Goal: Task Accomplishment & Management: Use online tool/utility

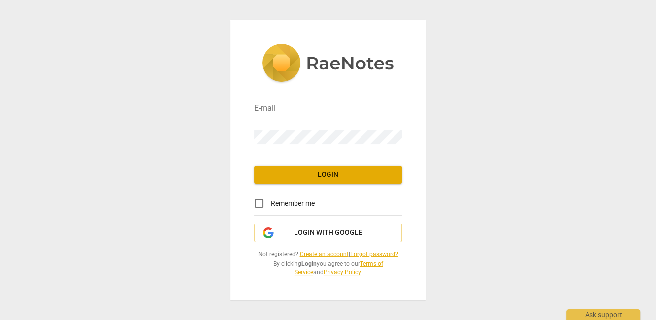
type input "[EMAIL_ADDRESS][DOMAIN_NAME]"
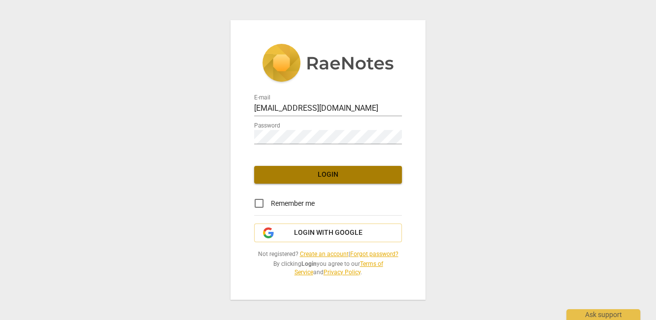
click at [320, 170] on span "Login" at bounding box center [328, 175] width 132 height 10
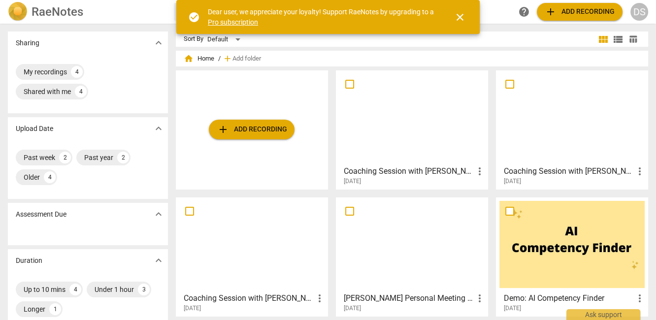
click at [544, 107] on div at bounding box center [572, 117] width 145 height 87
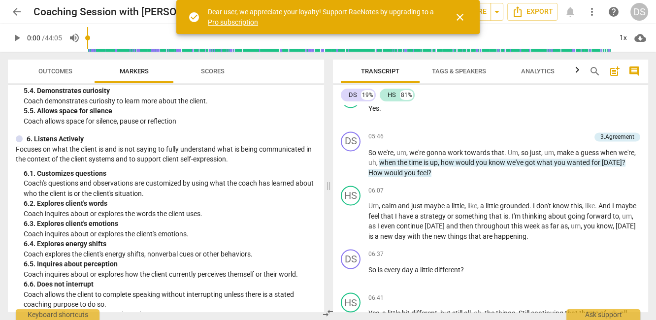
scroll to position [1641, 0]
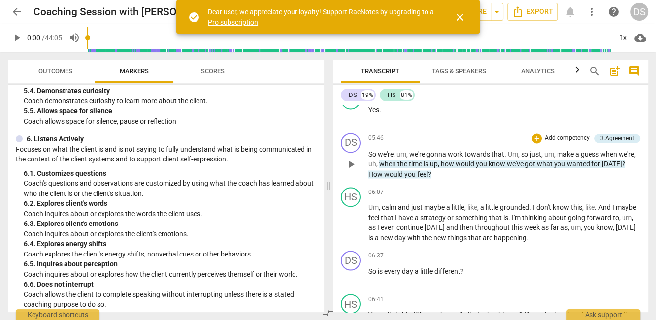
click at [436, 154] on p "So we're , um , we're gonna work towards that . Um , so just , um , make a gues…" at bounding box center [505, 164] width 272 height 31
click at [426, 160] on span "is" at bounding box center [427, 164] width 6 height 8
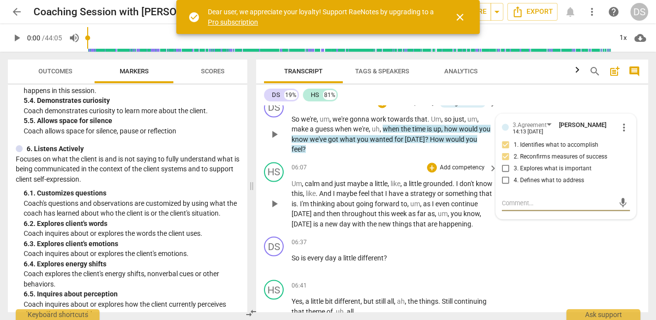
scroll to position [1849, 0]
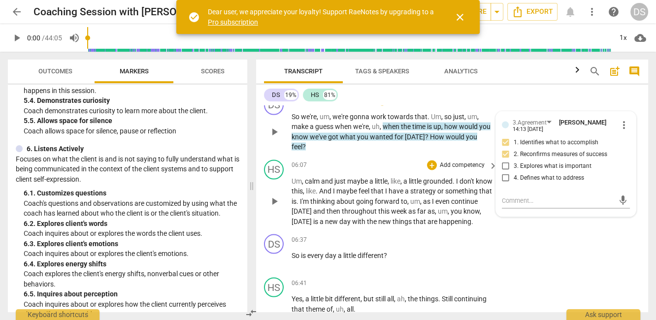
click at [405, 187] on span "have" at bounding box center [397, 191] width 16 height 8
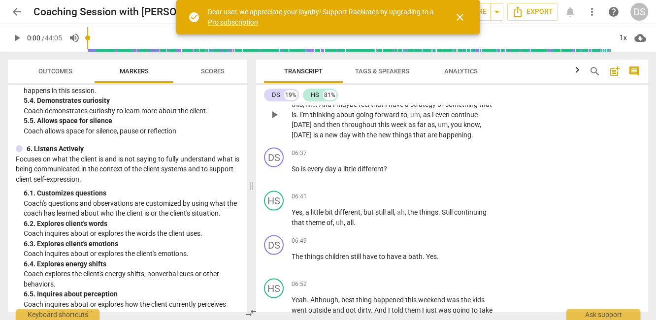
scroll to position [1941, 0]
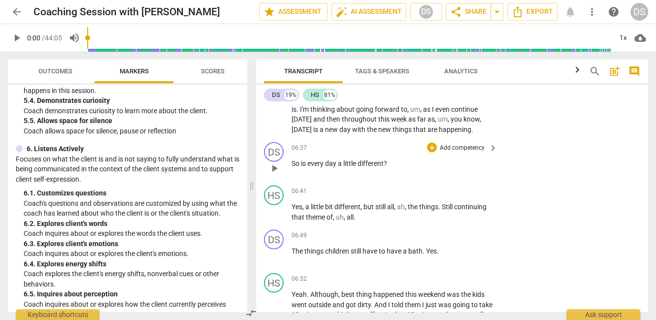
click at [292, 168] on span "So" at bounding box center [296, 164] width 9 height 8
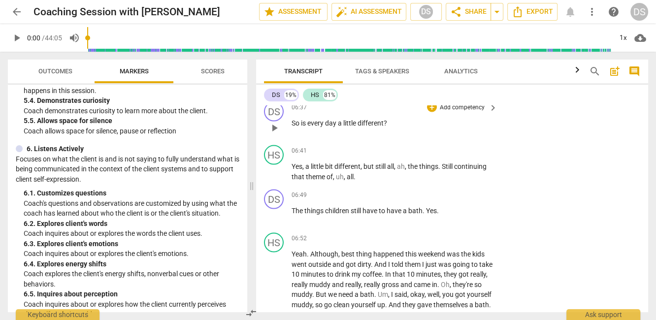
scroll to position [1973, 0]
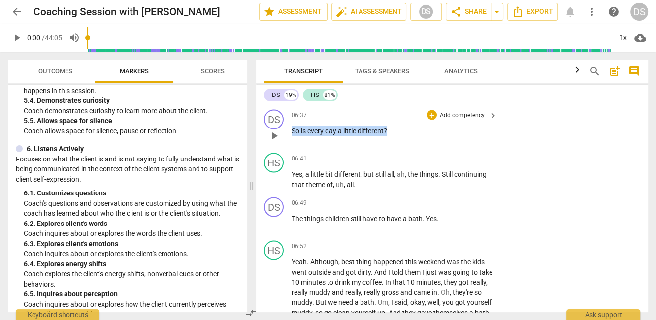
drag, startPoint x: 292, startPoint y: 140, endPoint x: 391, endPoint y: 138, distance: 98.6
click at [391, 136] on p "So is every day a little different ?" at bounding box center [392, 131] width 201 height 10
click at [469, 120] on p "Add competency" at bounding box center [462, 115] width 47 height 9
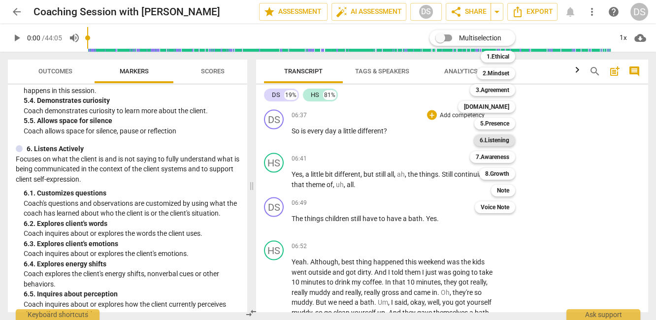
click at [487, 139] on b "6.Listening" at bounding box center [495, 141] width 30 height 12
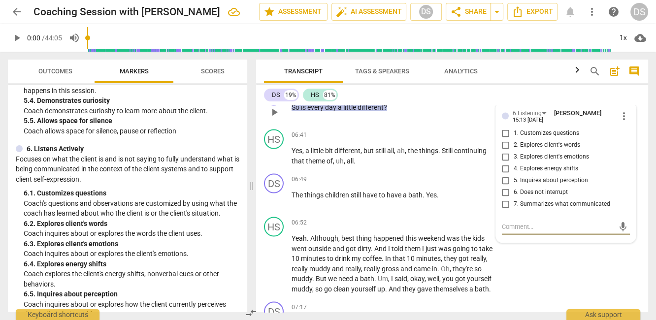
scroll to position [1999, 0]
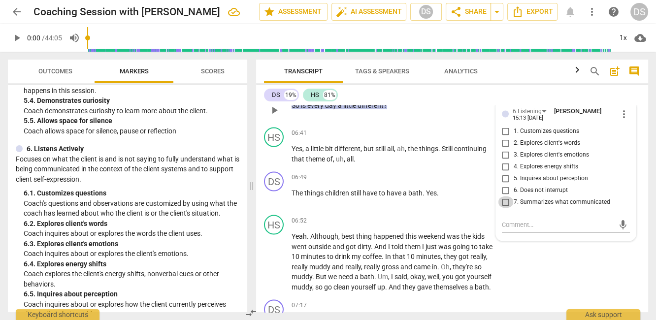
click at [503, 208] on input "7. Summarizes what communicated" at bounding box center [506, 203] width 16 height 12
checkbox input "true"
click at [408, 160] on p "Yes , a little bit different , but still all , ah , the things . Still continui…" at bounding box center [392, 154] width 201 height 20
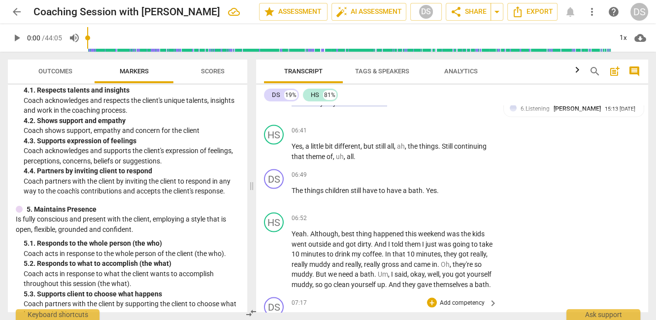
scroll to position [2001, 0]
click at [461, 181] on p "Add competency" at bounding box center [462, 176] width 47 height 9
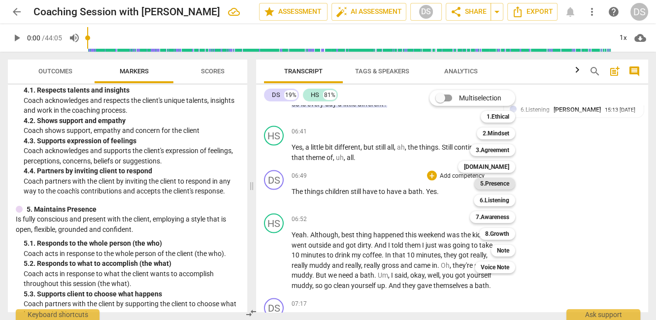
click at [498, 183] on b "5.Presence" at bounding box center [494, 184] width 29 height 12
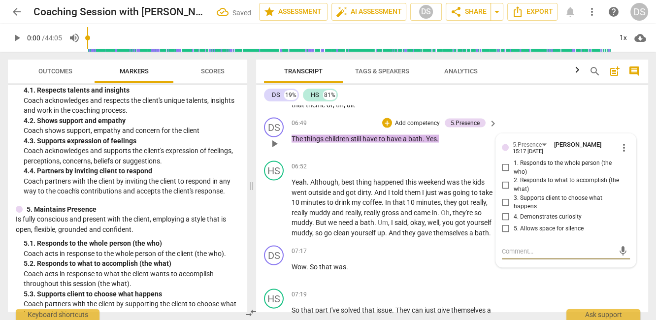
scroll to position [2054, 0]
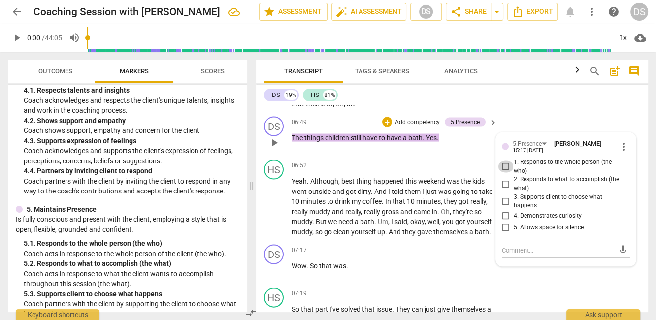
click at [502, 171] on input "1. Responds to the whole person (the who)" at bounding box center [506, 167] width 16 height 12
checkbox input "true"
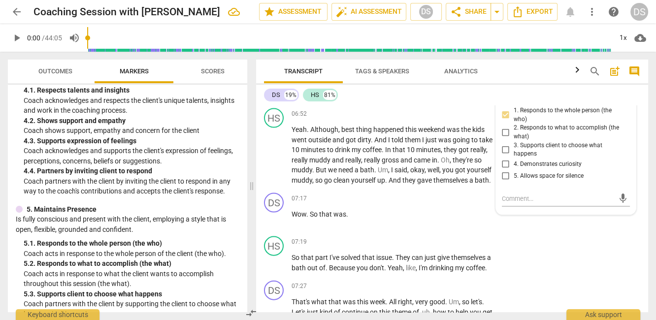
scroll to position [2100, 0]
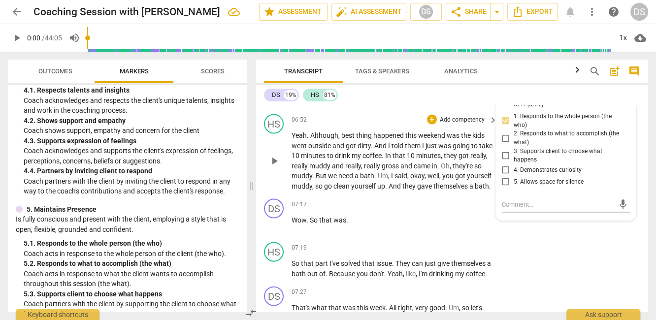
click at [475, 170] on span "so" at bounding box center [478, 166] width 7 height 8
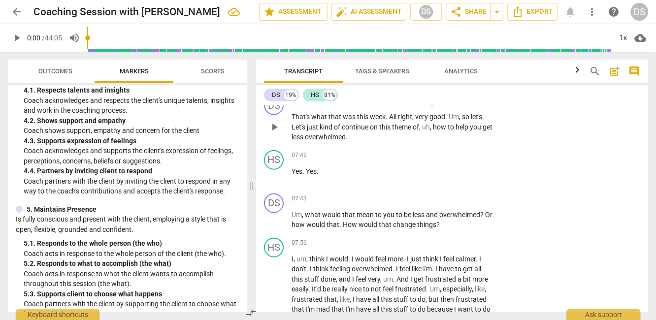
scroll to position [2279, 0]
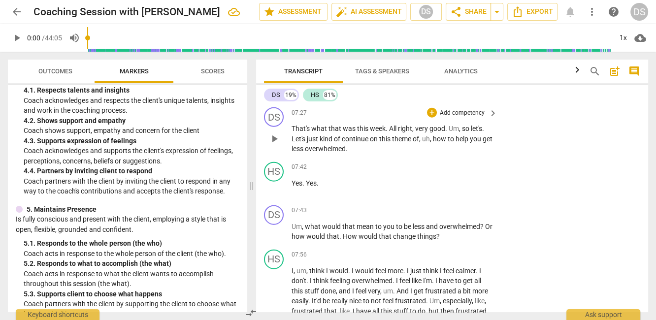
click at [328, 143] on span "kind" at bounding box center [327, 139] width 14 height 8
click at [476, 118] on p "Add competency" at bounding box center [462, 113] width 47 height 9
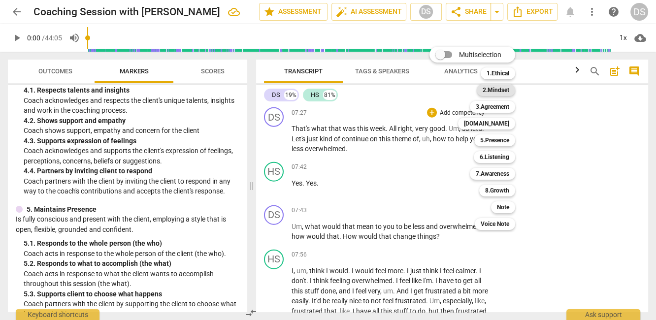
click at [490, 90] on b "2.Mindset" at bounding box center [496, 90] width 27 height 12
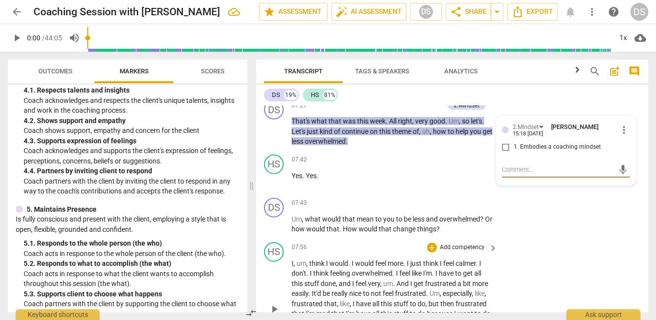
scroll to position [2282, 0]
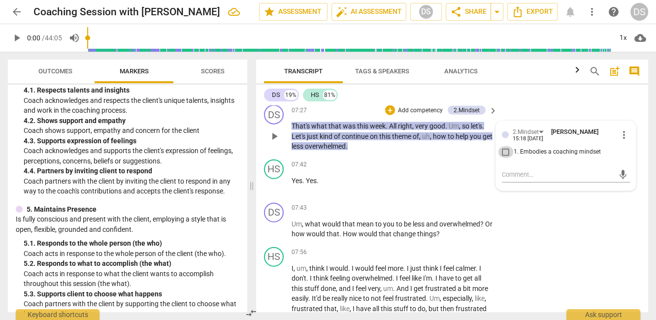
click at [501, 158] on input "1. Embodies a coaching mindset" at bounding box center [506, 152] width 16 height 12
checkbox input "true"
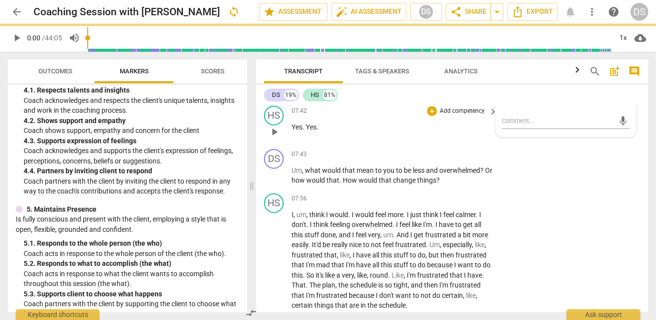
scroll to position [2340, 0]
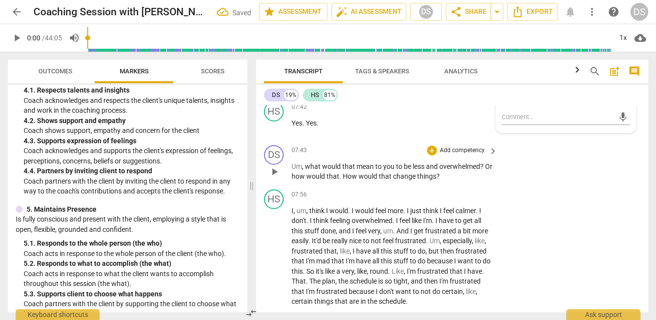
click at [368, 182] on p "Um , what would that mean to you to be less and overwhelmed ? Or how would that…" at bounding box center [392, 172] width 201 height 20
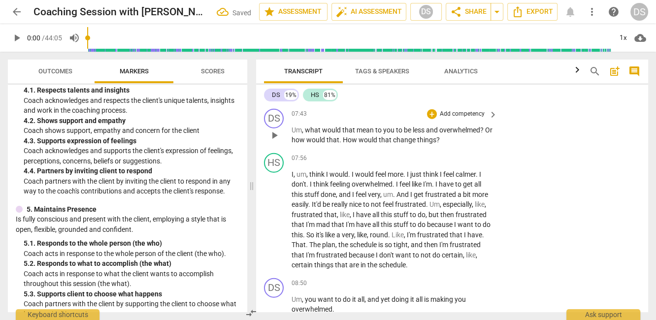
scroll to position [2384, 0]
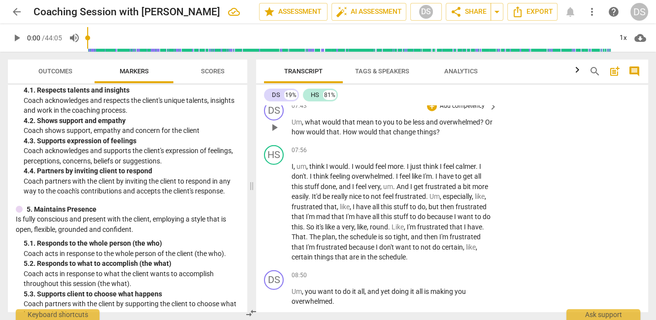
click at [470, 111] on p "Add competency" at bounding box center [462, 106] width 47 height 9
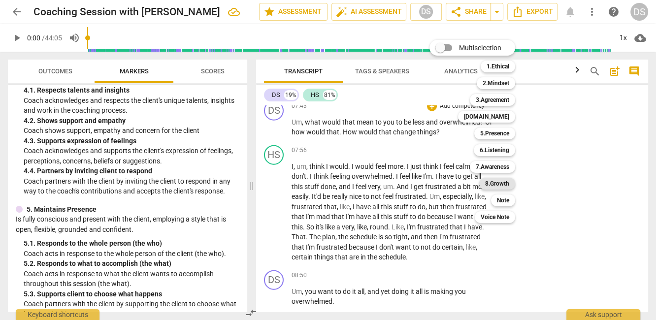
click at [499, 185] on b "8.Growth" at bounding box center [497, 184] width 24 height 12
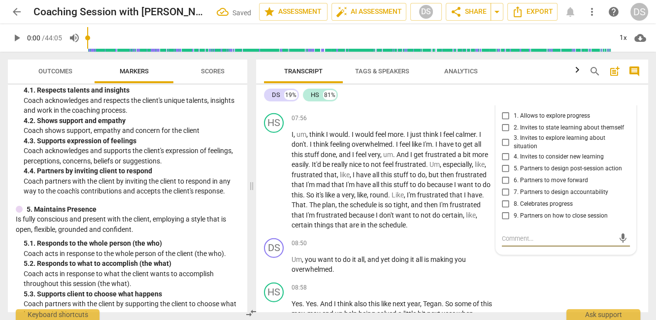
scroll to position [2415, 0]
click at [504, 149] on input "3. Invites to explore learning about situation" at bounding box center [506, 143] width 16 height 12
checkbox input "true"
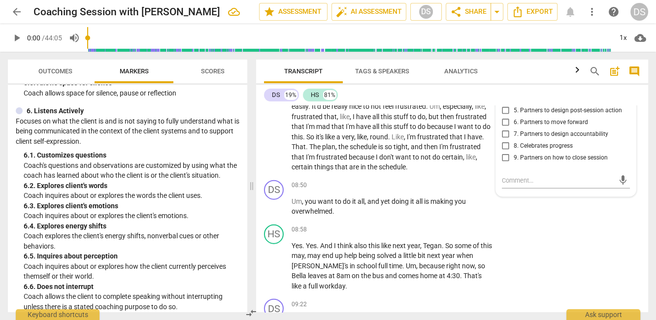
scroll to position [676, 0]
click at [453, 190] on p "Add competency" at bounding box center [462, 185] width 47 height 9
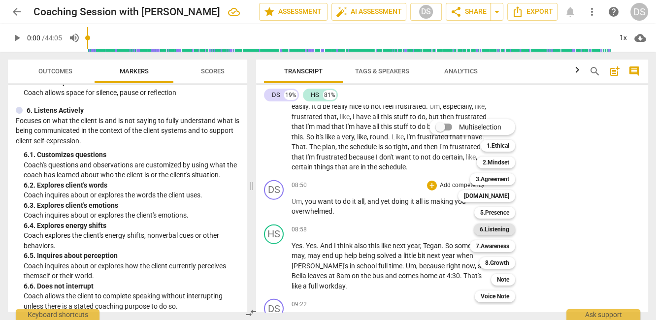
click at [492, 233] on b "6.Listening" at bounding box center [495, 230] width 30 height 12
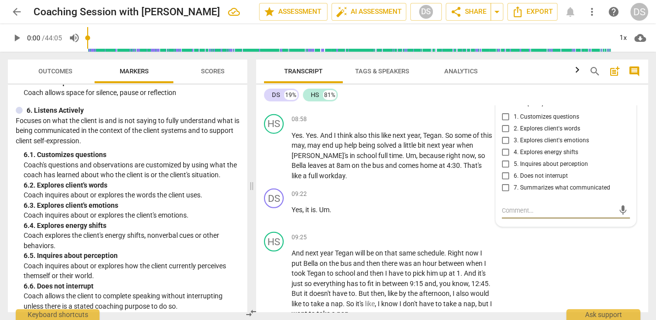
scroll to position [2584, 0]
click at [506, 195] on input "7. Summarizes what communicated" at bounding box center [506, 189] width 16 height 12
checkbox input "true"
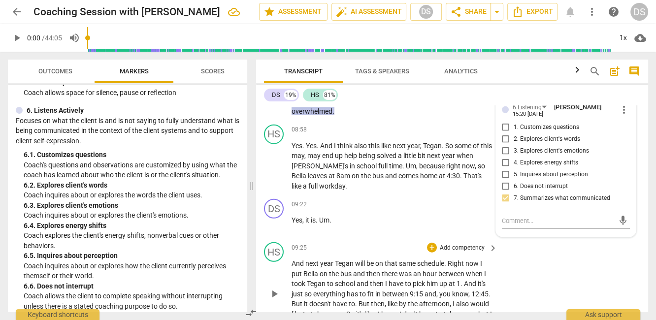
scroll to position [2574, 0]
click at [324, 226] on p "Yes , it is . Um ." at bounding box center [392, 221] width 201 height 10
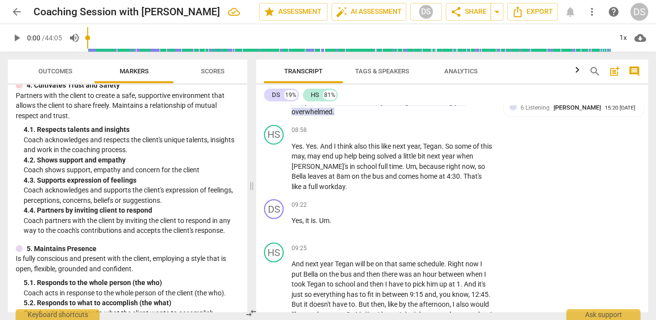
scroll to position [371, 0]
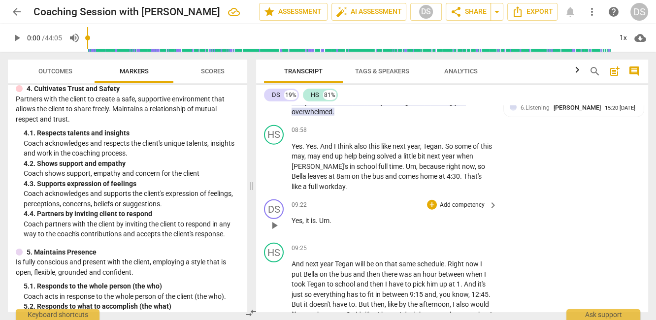
click at [306, 235] on div "09:22 + Add competency keyboard_arrow_right Yes , it is . Um ." at bounding box center [395, 217] width 207 height 35
click at [468, 210] on p "Add competency" at bounding box center [462, 205] width 47 height 9
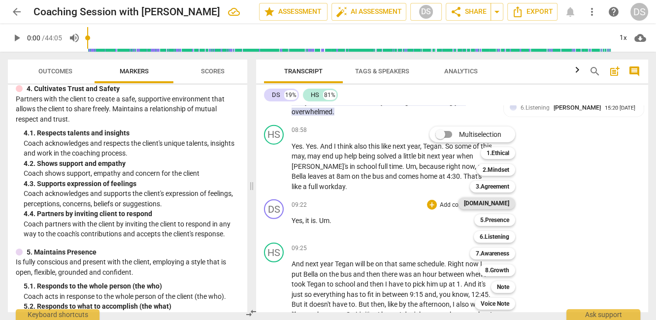
click at [498, 206] on b "[DOMAIN_NAME]" at bounding box center [486, 204] width 45 height 12
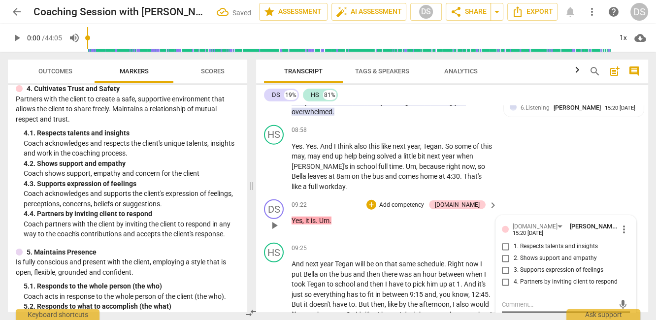
scroll to position [2695, 0]
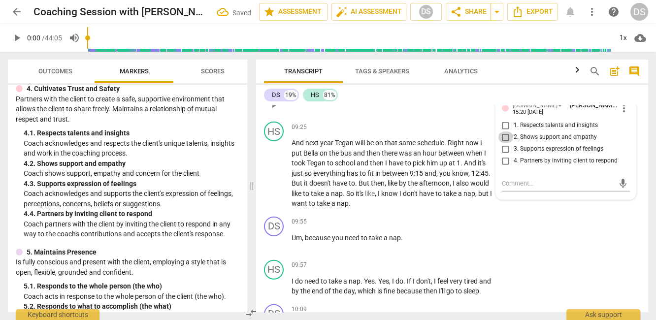
click at [504, 143] on input "2. Shows support and empathy" at bounding box center [506, 138] width 16 height 12
checkbox input "true"
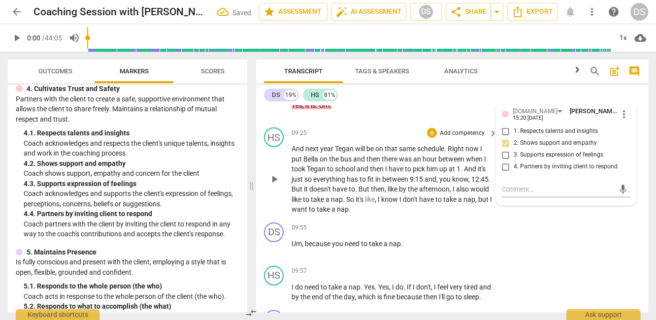
scroll to position [2681, 0]
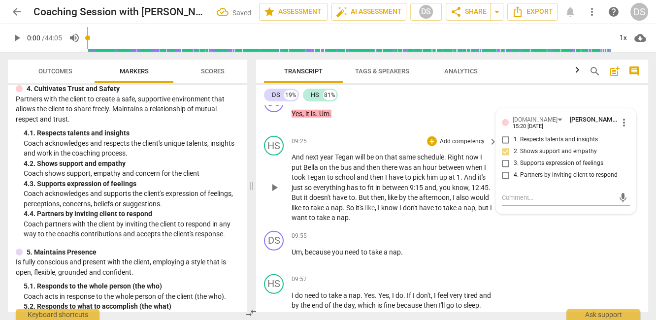
click at [403, 181] on span "have" at bounding box center [397, 177] width 16 height 8
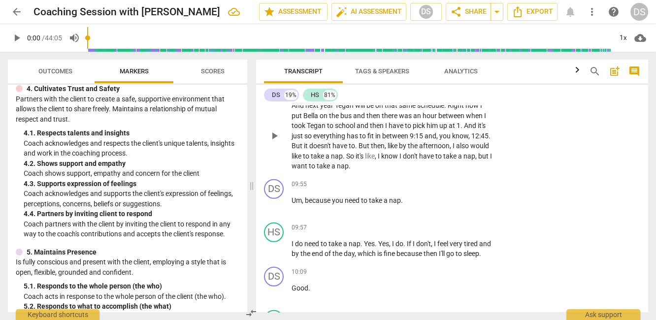
scroll to position [2734, 0]
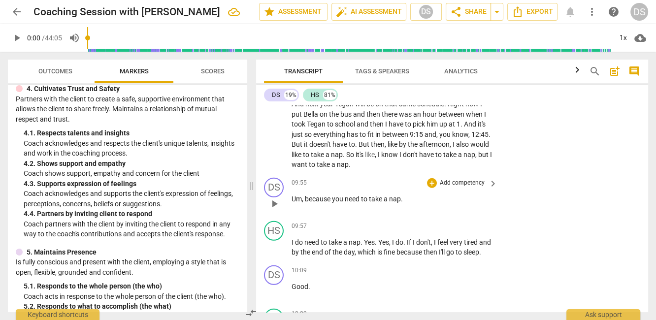
click at [449, 188] on p "Add competency" at bounding box center [462, 183] width 47 height 9
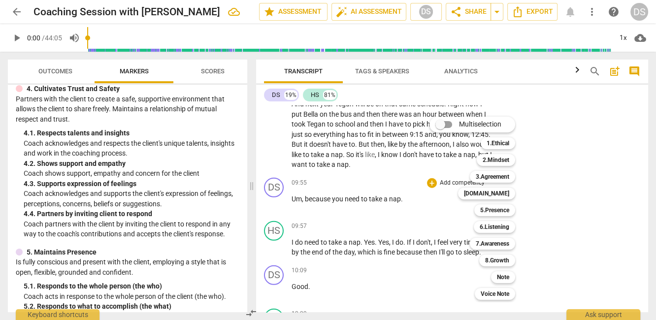
click at [368, 223] on div at bounding box center [328, 160] width 656 height 320
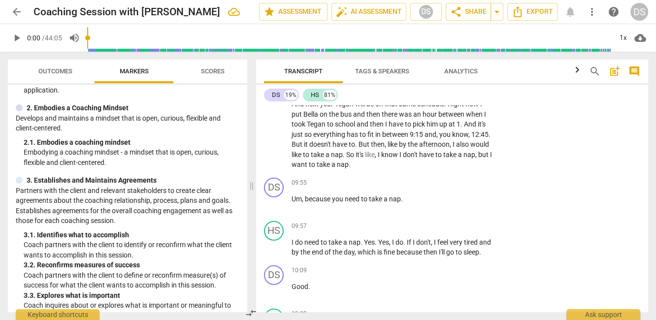
scroll to position [84, 0]
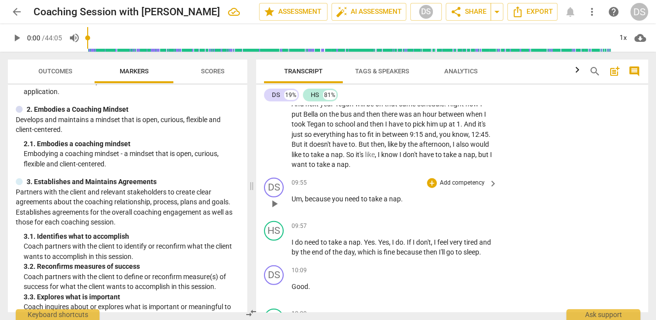
click at [354, 203] on span "need" at bounding box center [353, 199] width 16 height 8
click at [480, 188] on p "Add competency" at bounding box center [462, 183] width 47 height 9
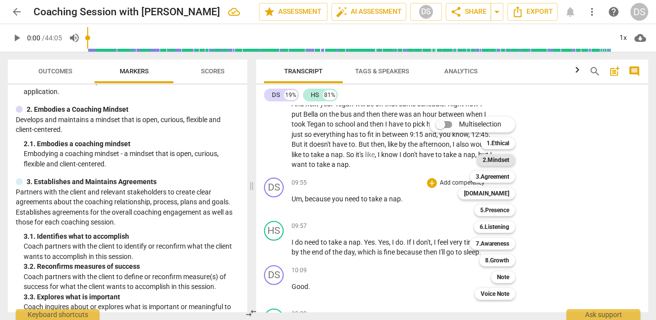
click at [502, 161] on b "2.Mindset" at bounding box center [496, 160] width 27 height 12
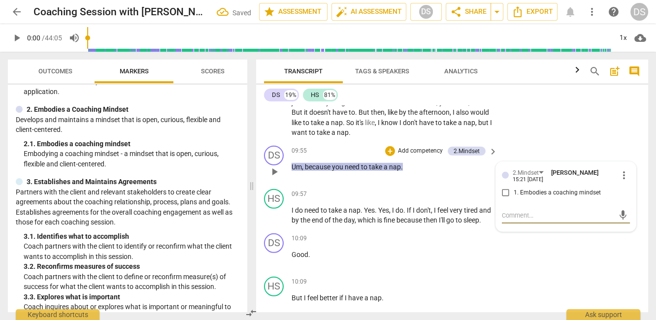
scroll to position [2767, 0]
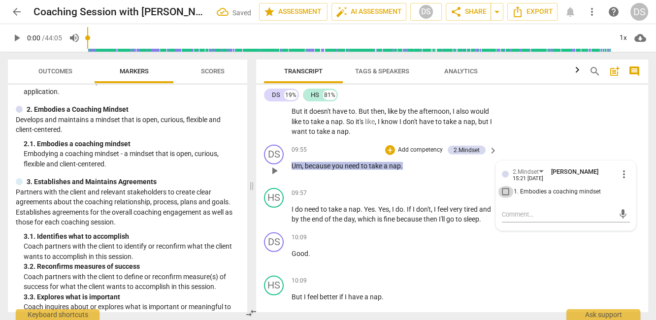
click at [505, 198] on input "1. Embodies a coaching mindset" at bounding box center [506, 192] width 16 height 12
checkbox input "true"
click at [348, 213] on span "a" at bounding box center [345, 209] width 5 height 8
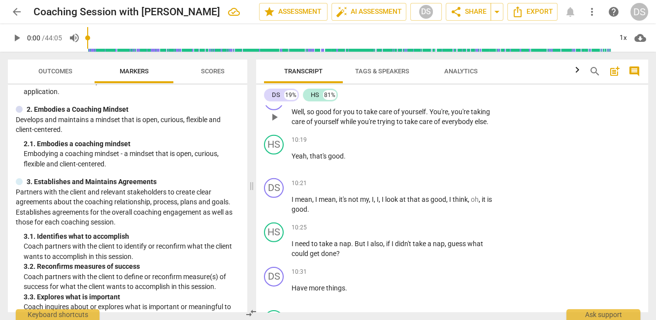
scroll to position [2994, 0]
click at [469, 102] on p "Add competency" at bounding box center [462, 97] width 47 height 9
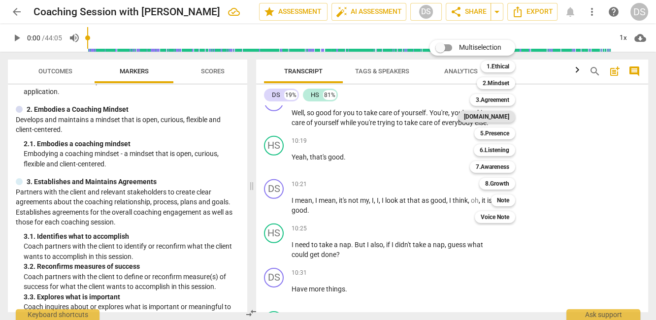
click at [498, 116] on b "[DOMAIN_NAME]" at bounding box center [486, 117] width 45 height 12
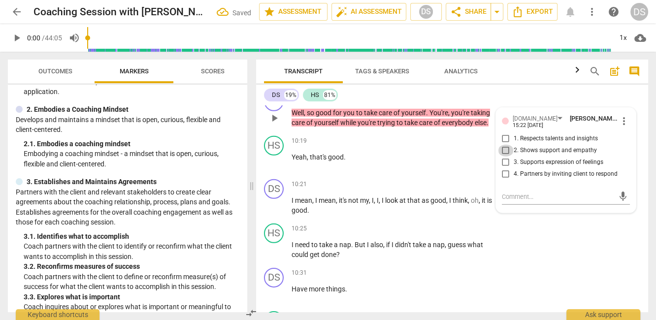
click at [505, 157] on input "2. Shows support and empathy" at bounding box center [506, 151] width 16 height 12
checkbox input "true"
click at [504, 145] on input "1. Respects talents and insights" at bounding box center [506, 139] width 16 height 12
checkbox input "true"
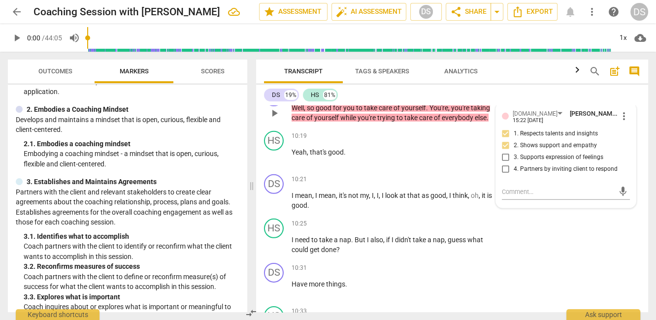
click at [358, 122] on span "while" at bounding box center [348, 118] width 17 height 8
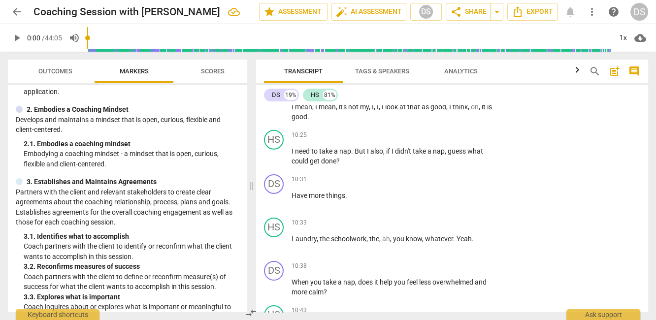
scroll to position [3089, 0]
click at [376, 110] on span "," at bounding box center [375, 106] width 3 height 8
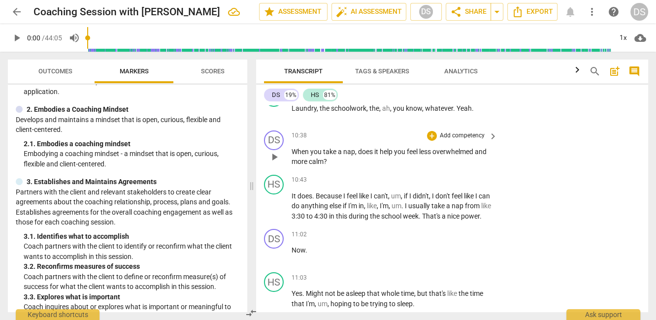
scroll to position [3215, 0]
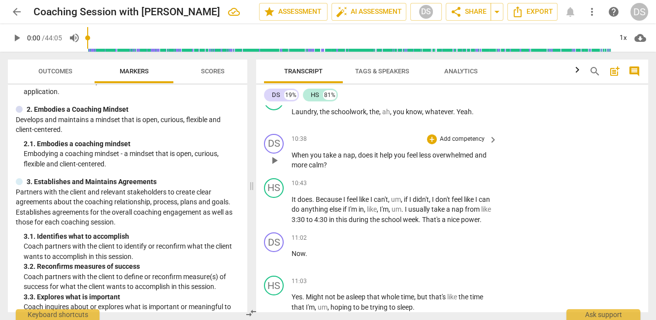
click at [482, 144] on p "Add competency" at bounding box center [462, 139] width 47 height 9
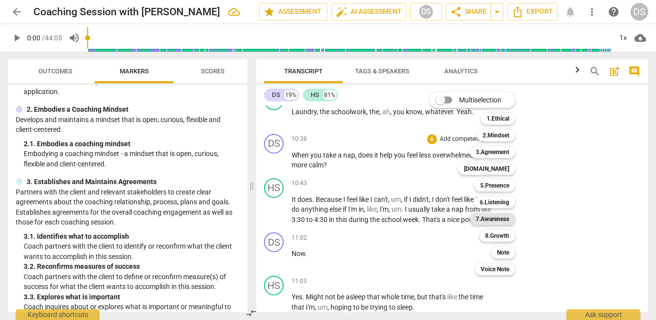
click at [485, 219] on b "7.Awareness" at bounding box center [493, 219] width 34 height 12
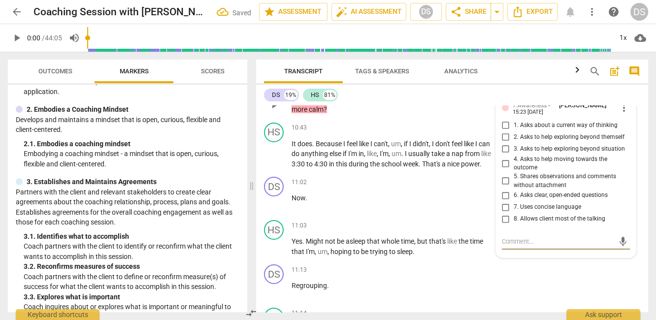
scroll to position [3299, 0]
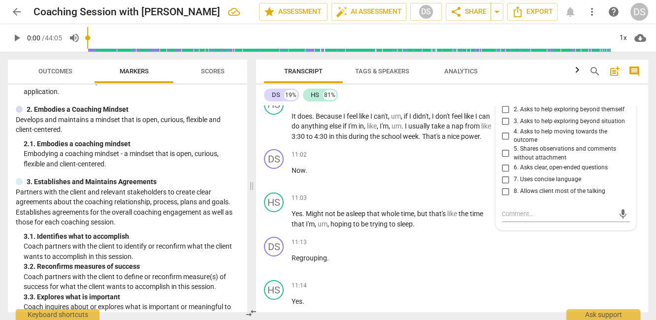
click at [501, 104] on input "1. Asks about a current way of thinking" at bounding box center [506, 98] width 16 height 12
checkbox input "true"
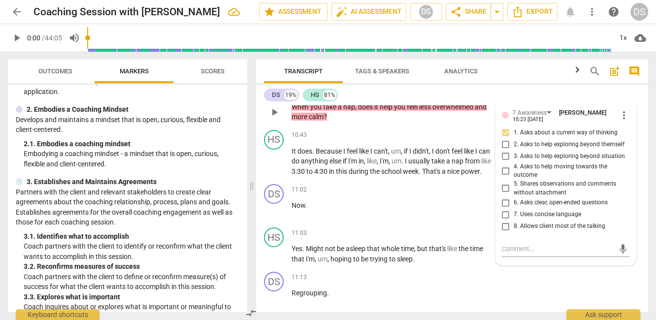
scroll to position [3268, 0]
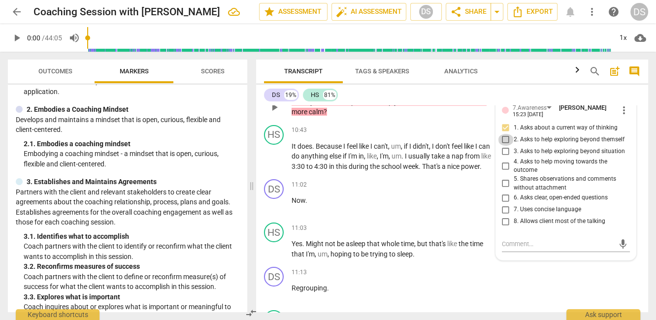
click at [505, 146] on input "2. Asks to help exploring beyond themself" at bounding box center [506, 140] width 16 height 12
checkbox input "true"
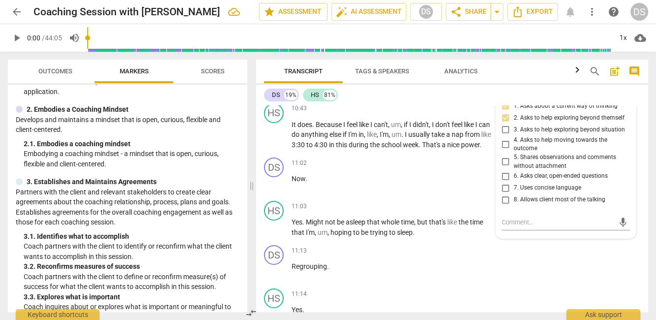
scroll to position [3296, 0]
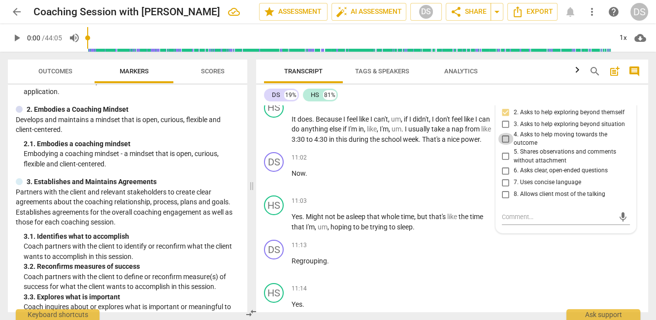
click at [503, 145] on input "4. Asks to help moving towards the outcome" at bounding box center [506, 139] width 16 height 12
checkbox input "true"
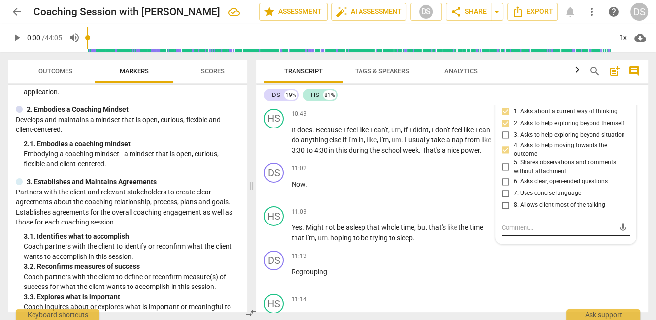
scroll to position [3284, 0]
click at [504, 200] on input "7. Uses concise language" at bounding box center [506, 194] width 16 height 12
checkbox input "true"
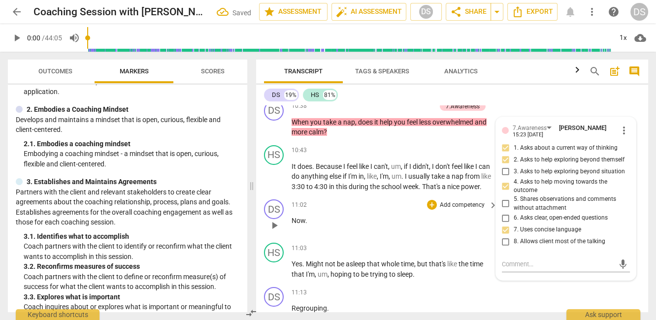
scroll to position [3248, 0]
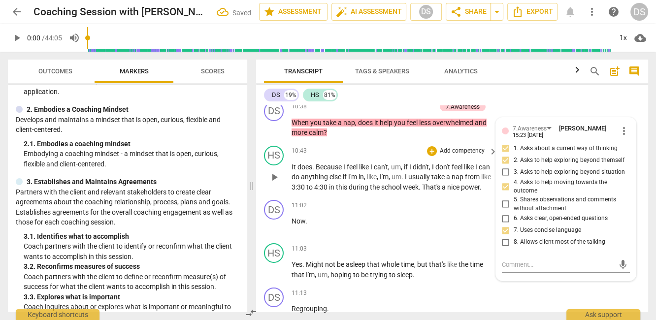
click at [355, 171] on span "feel" at bounding box center [353, 167] width 12 height 8
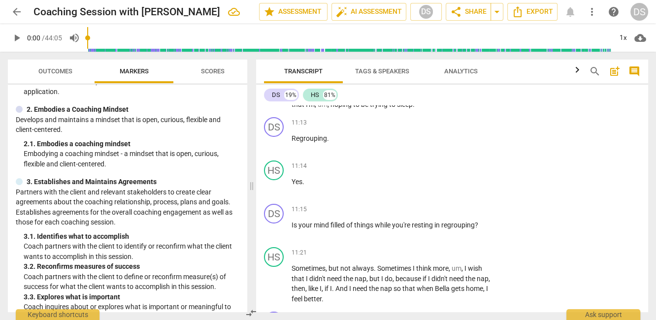
scroll to position [3425, 0]
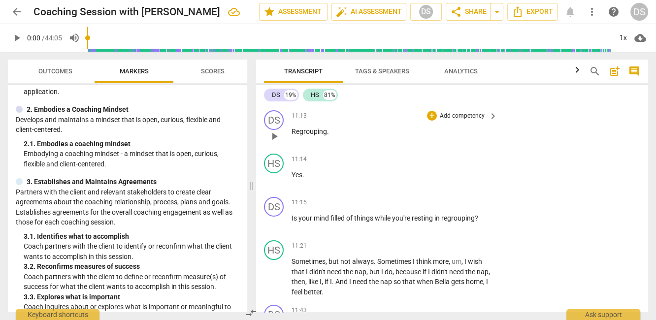
click at [466, 121] on p "Add competency" at bounding box center [462, 116] width 47 height 9
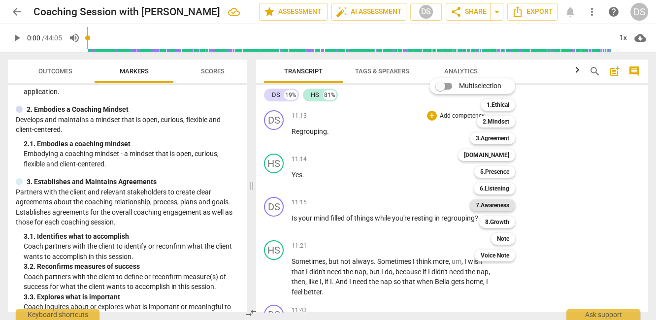
click at [495, 204] on b "7.Awareness" at bounding box center [493, 206] width 34 height 12
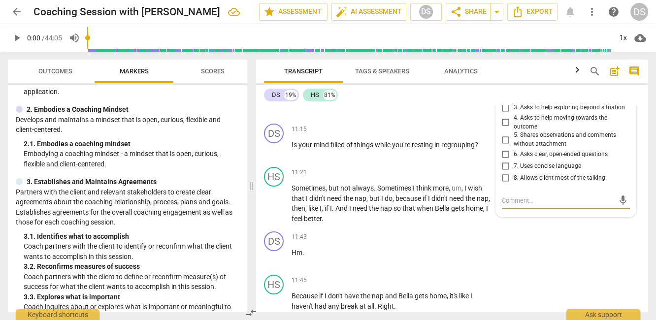
scroll to position [3499, 0]
click at [505, 172] on input "7. Uses concise language" at bounding box center [506, 166] width 16 height 12
checkbox input "true"
click at [367, 148] on span "things" at bounding box center [364, 144] width 21 height 8
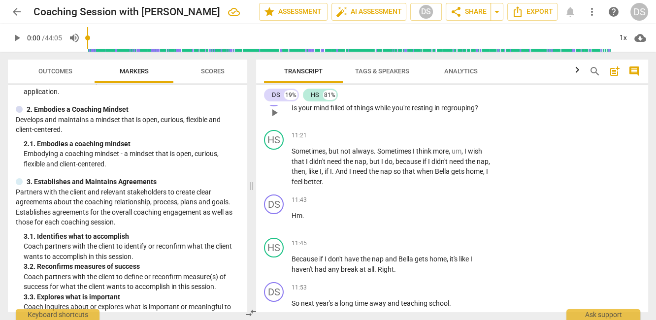
scroll to position [3532, 0]
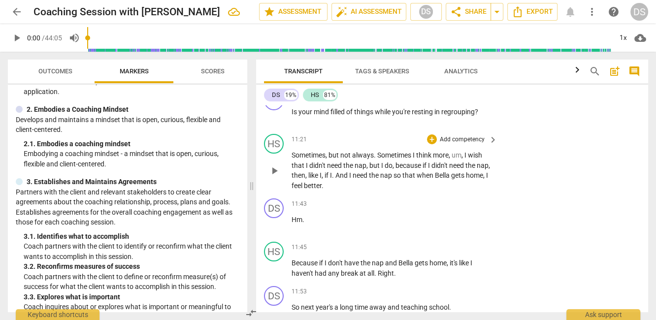
click at [385, 159] on span "Sometimes" at bounding box center [394, 155] width 35 height 8
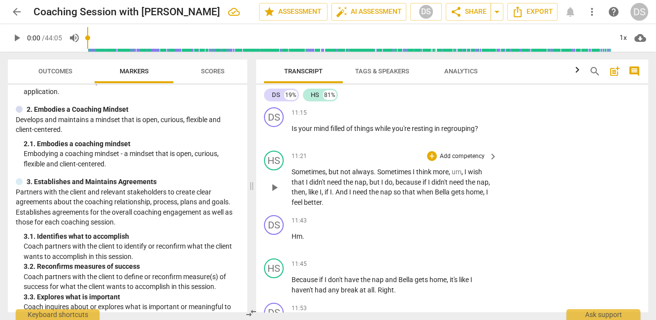
scroll to position [3503, 0]
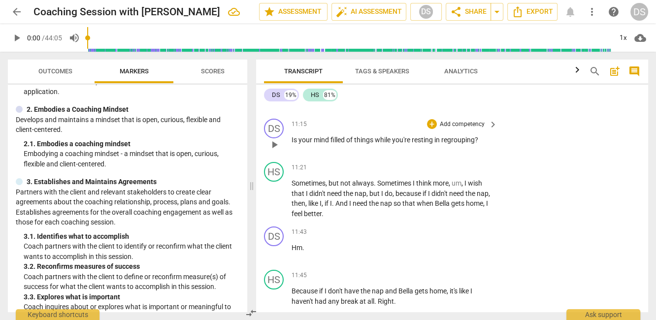
click at [493, 131] on span "keyboard_arrow_right" at bounding box center [493, 125] width 12 height 12
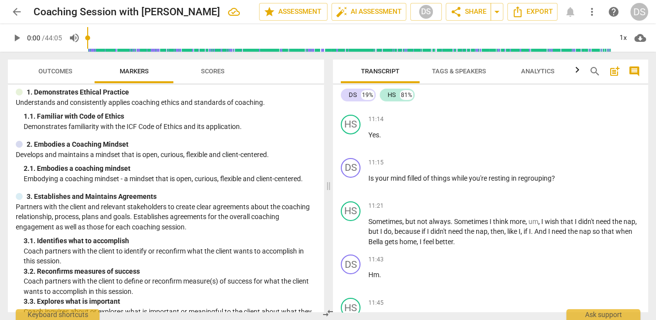
scroll to position [32, 0]
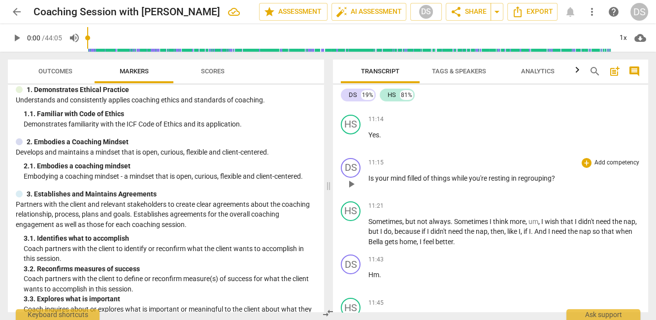
click at [473, 159] on div "11:15 + Add competency keyboard_arrow_right" at bounding box center [505, 163] width 272 height 10
click at [594, 159] on p "Add competency" at bounding box center [617, 163] width 47 height 9
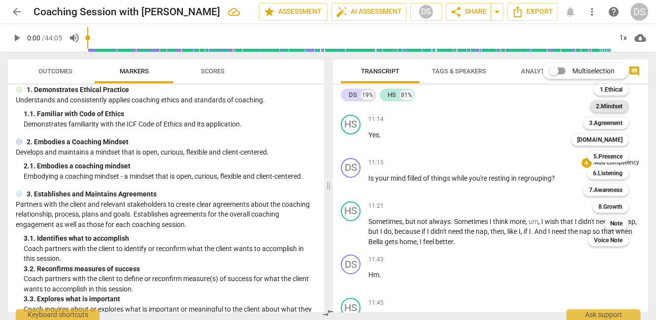
click at [611, 102] on b "2.Mindset" at bounding box center [609, 107] width 27 height 12
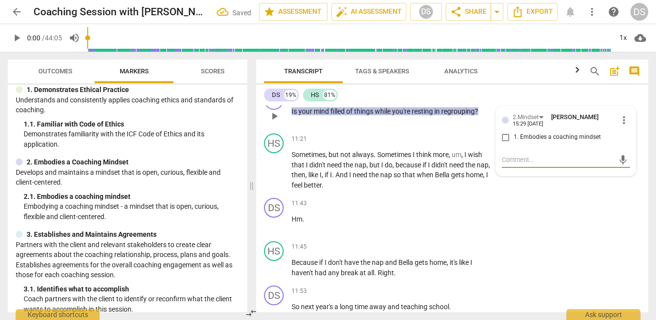
scroll to position [3532, 0]
click at [503, 144] on input "1. Embodies a coaching mindset" at bounding box center [506, 138] width 16 height 12
checkbox input "true"
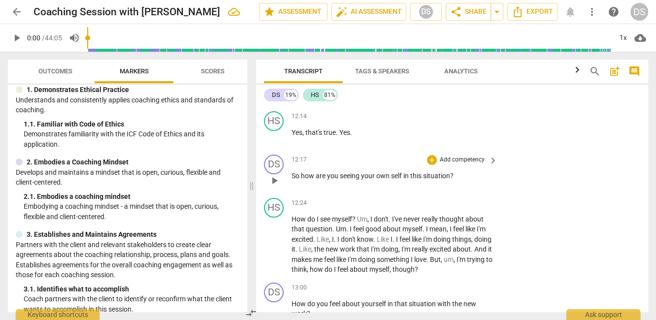
scroll to position [3858, 0]
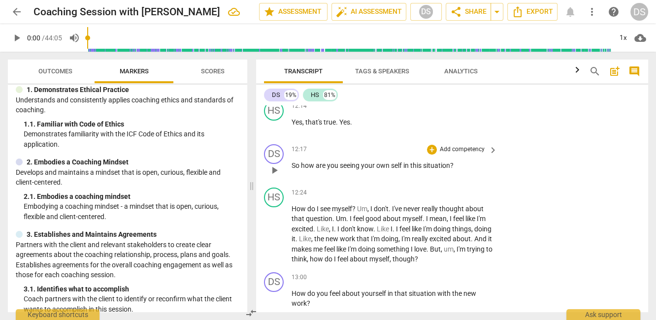
click at [463, 154] on p "Add competency" at bounding box center [462, 149] width 47 height 9
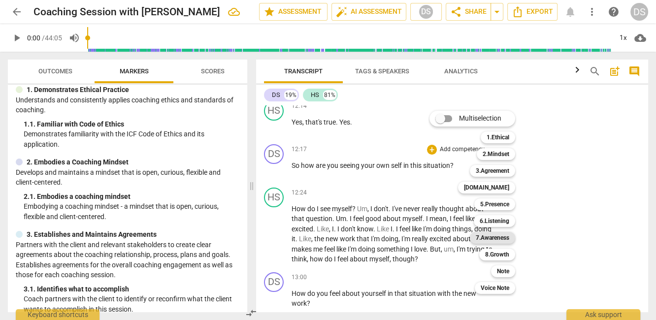
click at [499, 237] on b "7.Awareness" at bounding box center [493, 238] width 34 height 12
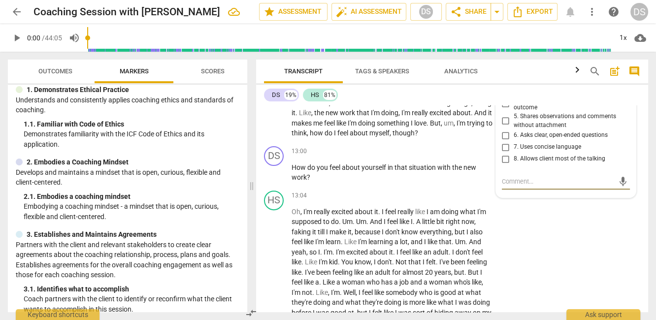
scroll to position [3984, 0]
click at [506, 72] on input "1. Asks about a current way of thinking" at bounding box center [506, 66] width 16 height 12
checkbox input "true"
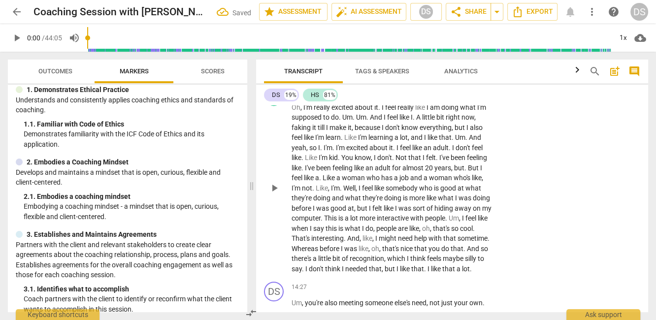
scroll to position [4084, 0]
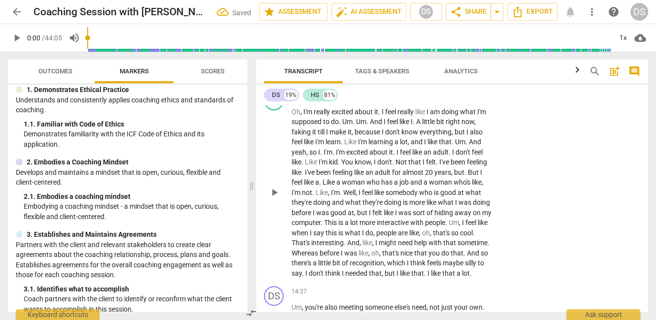
click at [430, 176] on span "20" at bounding box center [429, 173] width 9 height 8
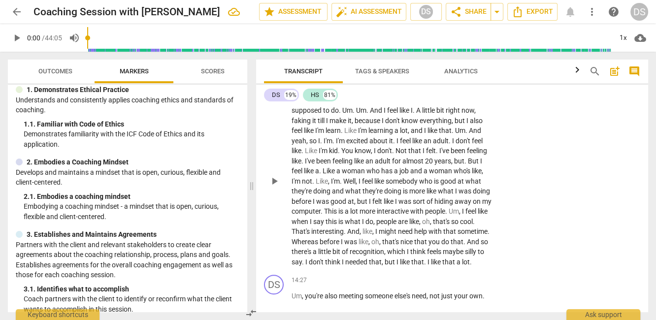
scroll to position [4090, 0]
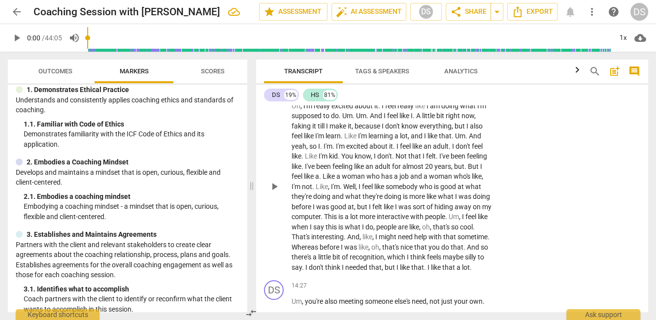
click at [484, 96] on div "+ Add competency keyboard_arrow_right" at bounding box center [461, 90] width 73 height 11
click at [489, 97] on span "keyboard_arrow_right" at bounding box center [493, 91] width 12 height 12
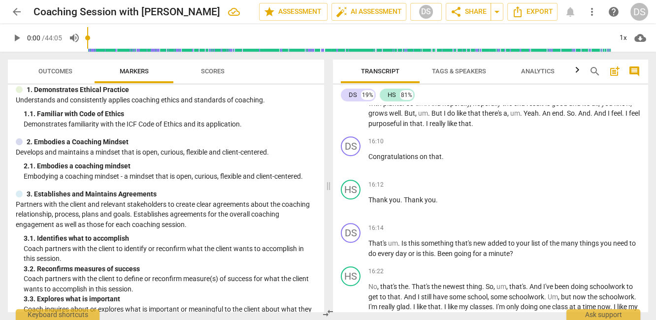
scroll to position [3719, 0]
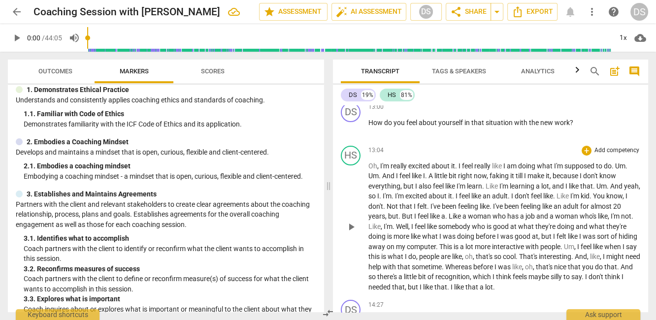
click at [607, 146] on p "Add competency" at bounding box center [617, 150] width 47 height 9
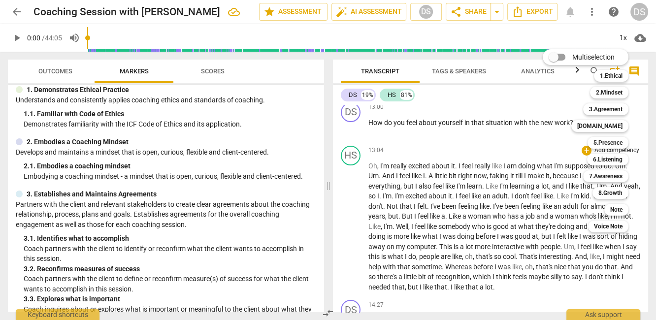
drag, startPoint x: 322, startPoint y: 114, endPoint x: 327, endPoint y: 187, distance: 73.6
click at [328, 186] on div at bounding box center [328, 160] width 656 height 320
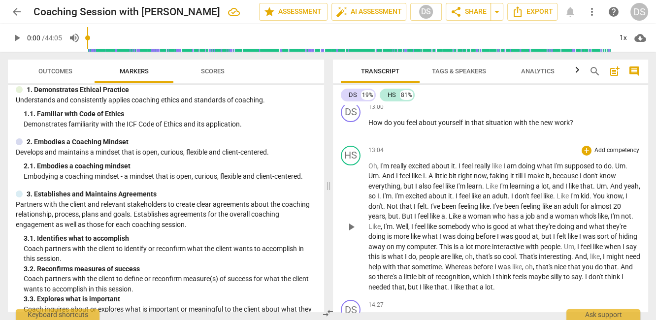
click at [515, 192] on span "I" at bounding box center [512, 196] width 3 height 8
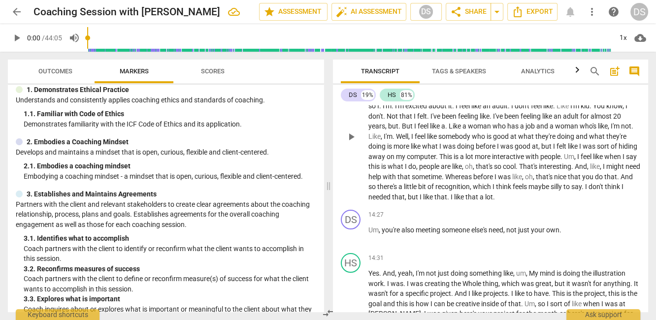
scroll to position [3821, 0]
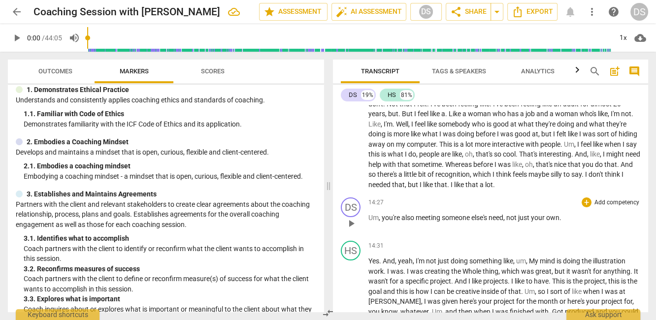
click at [453, 214] on span "someone" at bounding box center [457, 218] width 30 height 8
click at [612, 199] on p "Add competency" at bounding box center [617, 203] width 47 height 9
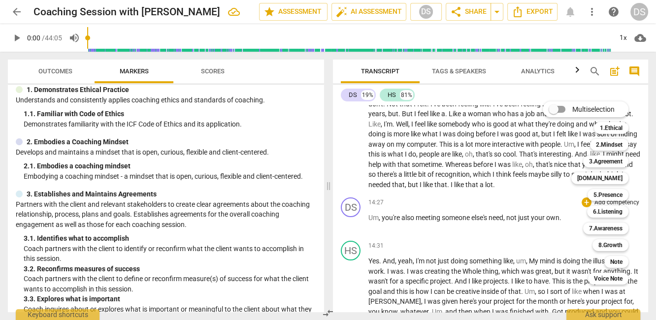
click at [403, 172] on div at bounding box center [328, 160] width 656 height 320
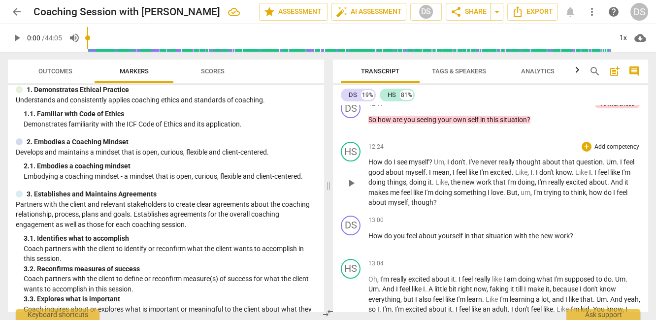
scroll to position [3603, 0]
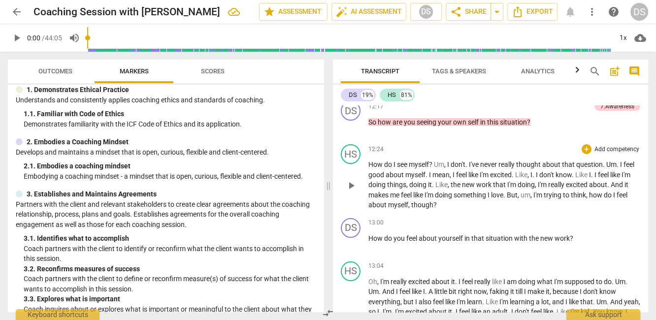
click at [510, 161] on span "really" at bounding box center [508, 165] width 18 height 8
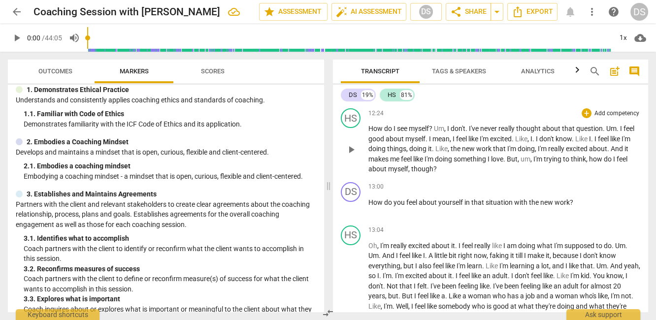
scroll to position [3649, 0]
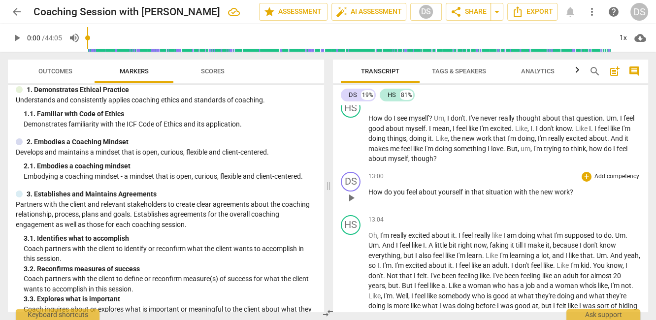
click at [622, 172] on p "Add competency" at bounding box center [617, 176] width 47 height 9
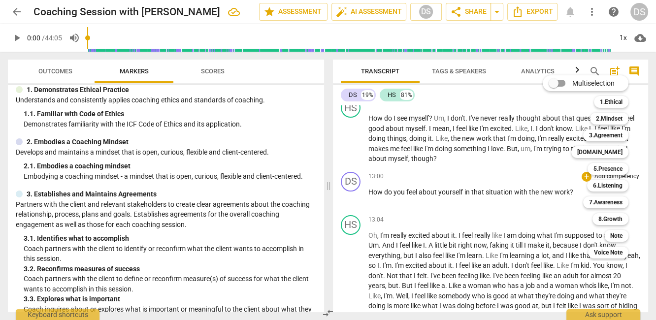
click at [465, 153] on div at bounding box center [328, 160] width 656 height 320
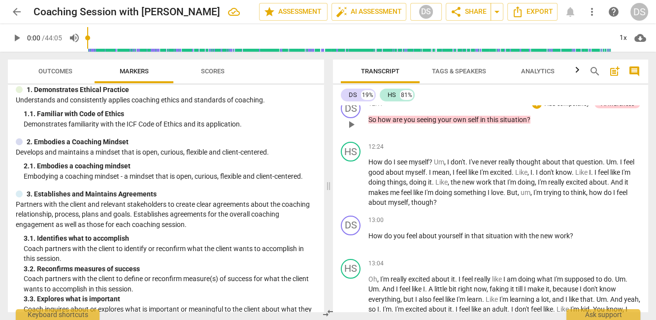
scroll to position [3614, 0]
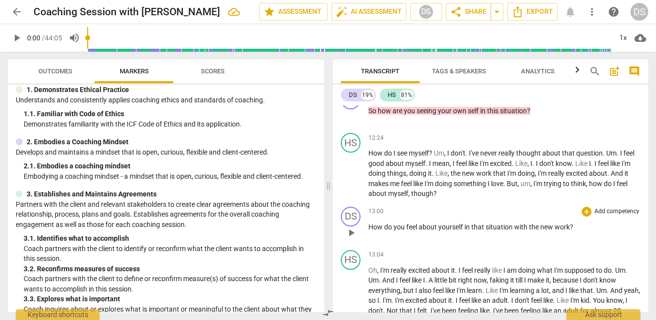
click at [467, 222] on p "How do you feel about yourself in that situation with the new work ?" at bounding box center [505, 227] width 272 height 10
click at [598, 207] on p "Add competency" at bounding box center [617, 211] width 47 height 9
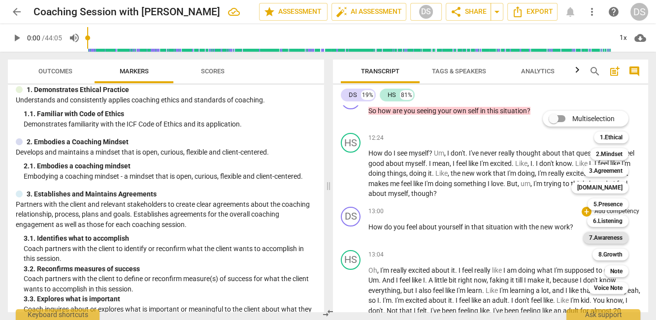
click at [607, 236] on b "7.Awareness" at bounding box center [606, 238] width 34 height 12
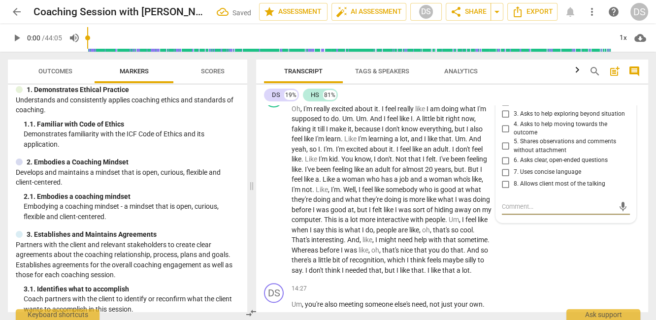
scroll to position [4084, 0]
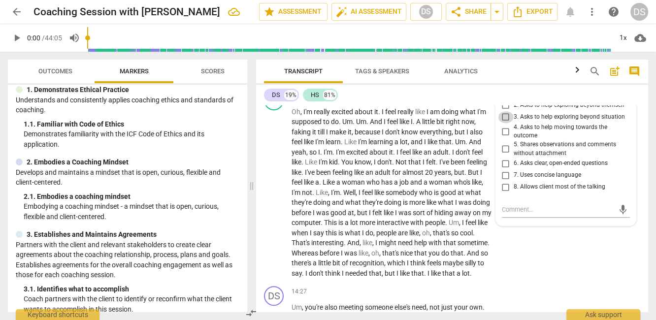
click at [506, 123] on input "3. Asks to help exploring beyond situation" at bounding box center [506, 117] width 16 height 12
checkbox input "true"
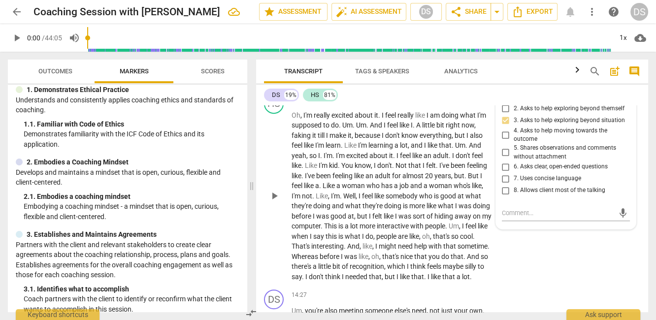
scroll to position [4082, 0]
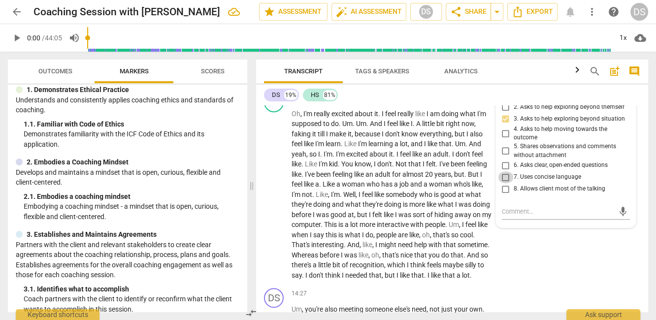
click at [502, 183] on input "7. Uses concise language" at bounding box center [506, 177] width 16 height 12
checkbox input "true"
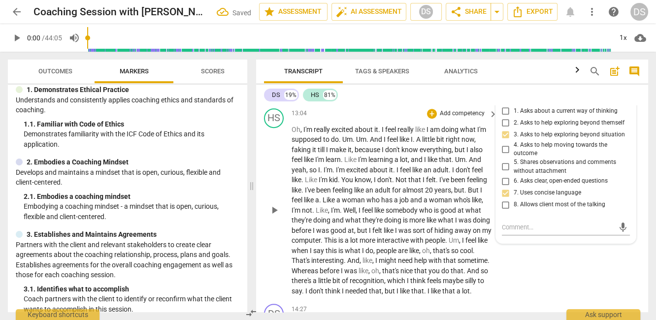
scroll to position [4067, 0]
click at [352, 163] on span "Like" at bounding box center [351, 159] width 14 height 8
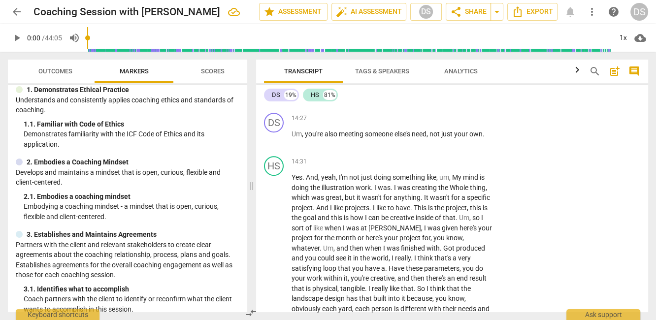
scroll to position [4261, 0]
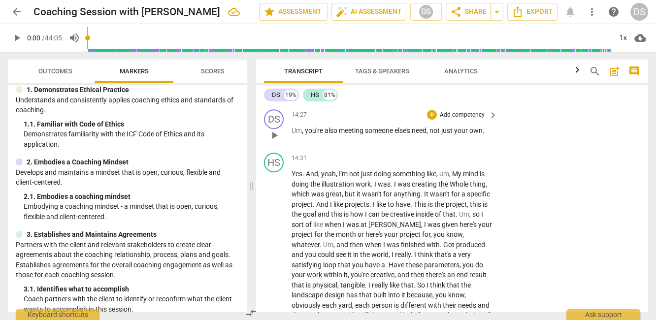
click at [470, 120] on p "Add competency" at bounding box center [462, 115] width 47 height 9
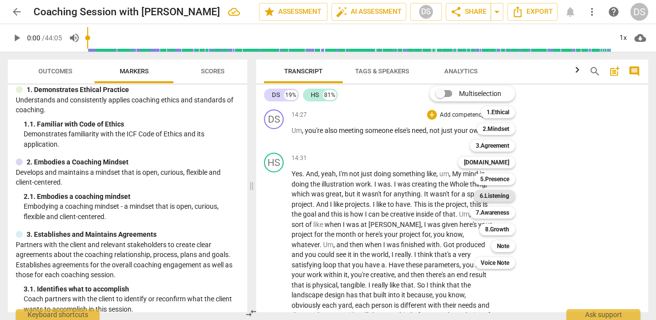
click at [502, 198] on b "6.Listening" at bounding box center [495, 196] width 30 height 12
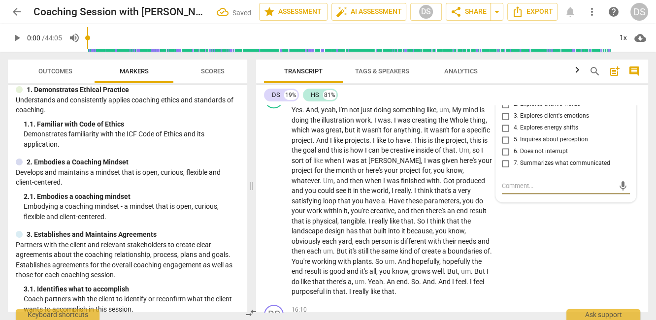
scroll to position [4327, 0]
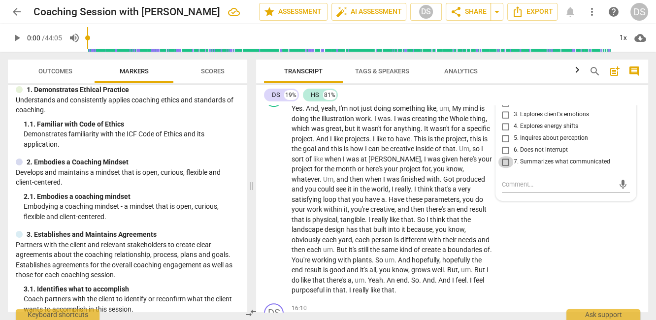
click at [507, 168] on input "7. Summarizes what communicated" at bounding box center [506, 162] width 16 height 12
checkbox input "true"
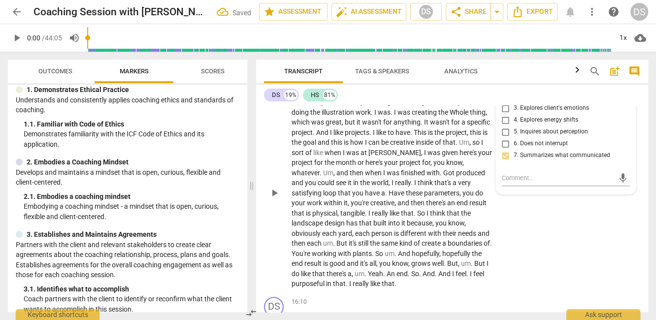
scroll to position [4334, 0]
click at [401, 146] on span "creative" at bounding box center [403, 142] width 26 height 8
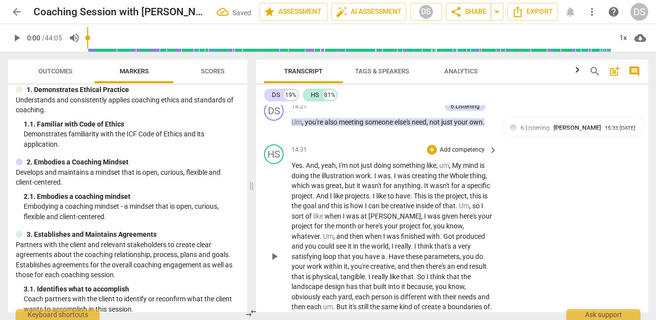
scroll to position [4273, 0]
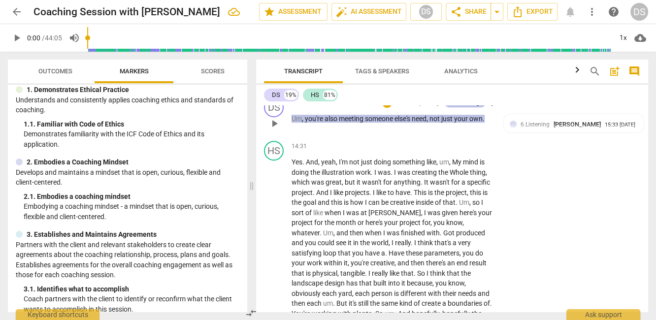
click at [465, 107] on div "6.Listening" at bounding box center [465, 103] width 29 height 9
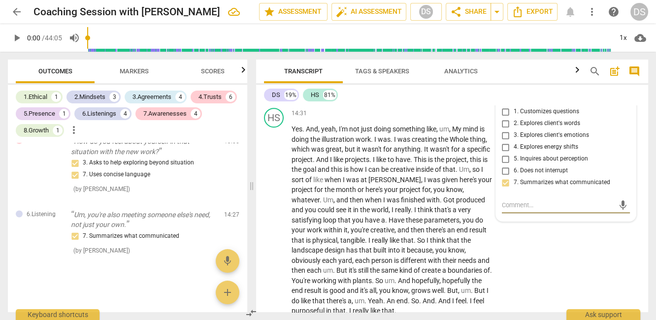
scroll to position [4307, 0]
click at [504, 176] on input "6. Does not interrupt" at bounding box center [506, 171] width 16 height 12
checkbox input "true"
click at [425, 227] on p "Yes . And , yeah , I'm not just doing something like , um , My mind is doing th…" at bounding box center [392, 220] width 201 height 192
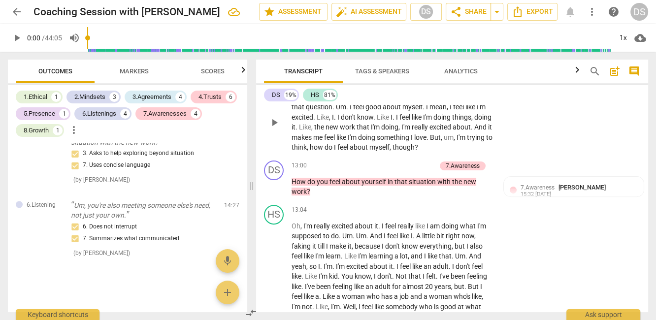
scroll to position [3973, 0]
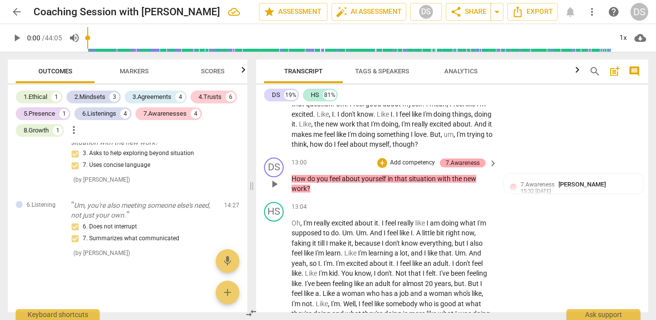
click at [478, 168] on div "7.Awareness" at bounding box center [463, 163] width 46 height 9
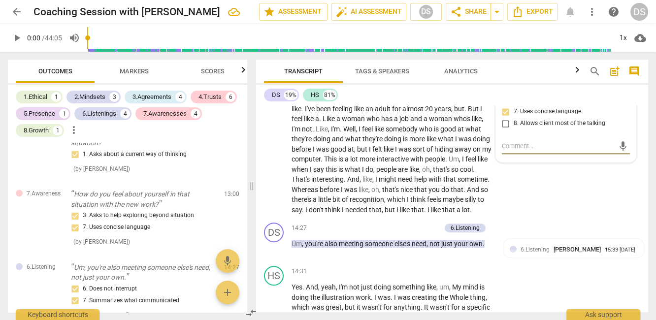
scroll to position [4141, 0]
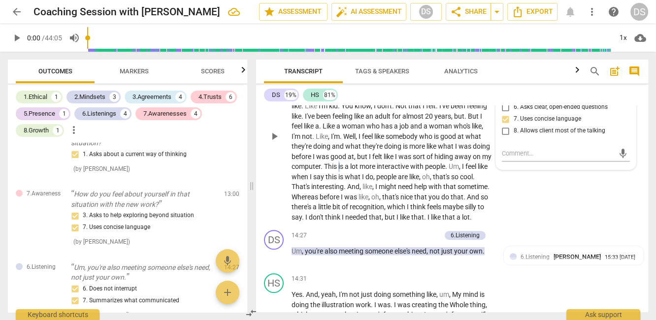
drag, startPoint x: 377, startPoint y: 224, endPoint x: 377, endPoint y: 218, distance: 5.9
click at [378, 223] on p "Oh , I'm really excited about it . I feel really like I am doing what I'm suppo…" at bounding box center [392, 137] width 201 height 172
click at [473, 150] on span "doing" at bounding box center [481, 146] width 17 height 8
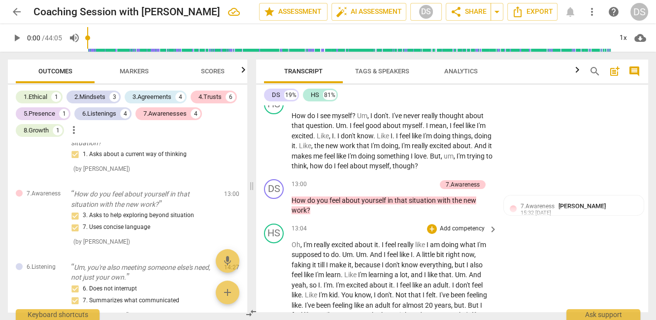
scroll to position [3951, 0]
click at [488, 107] on span "keyboard_arrow_right" at bounding box center [493, 101] width 12 height 12
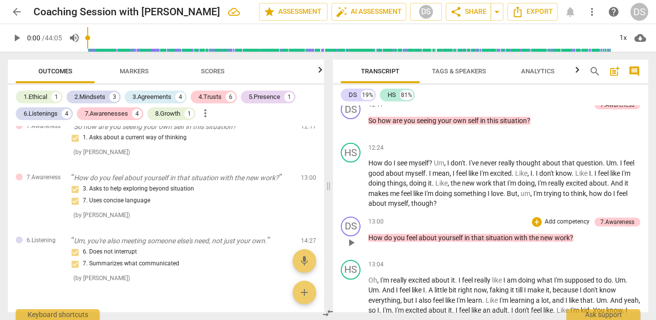
scroll to position [3597, 0]
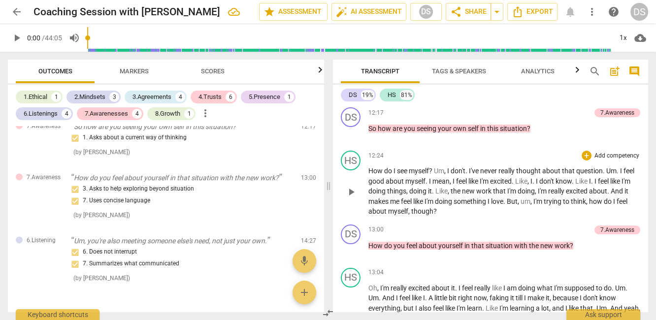
click at [604, 152] on p "Add competency" at bounding box center [617, 156] width 47 height 9
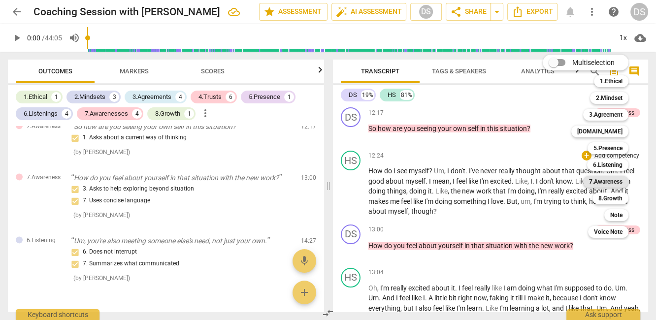
click at [600, 181] on b "7.Awareness" at bounding box center [606, 182] width 34 height 12
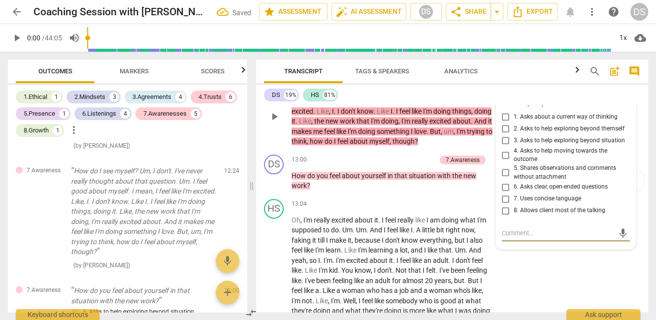
scroll to position [3978, 0]
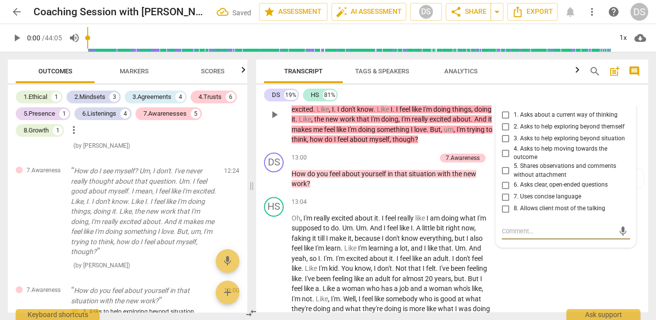
click at [506, 215] on input "8. Allows client most of the talking" at bounding box center [506, 209] width 16 height 12
checkbox input "true"
click at [377, 222] on span "it" at bounding box center [376, 218] width 4 height 8
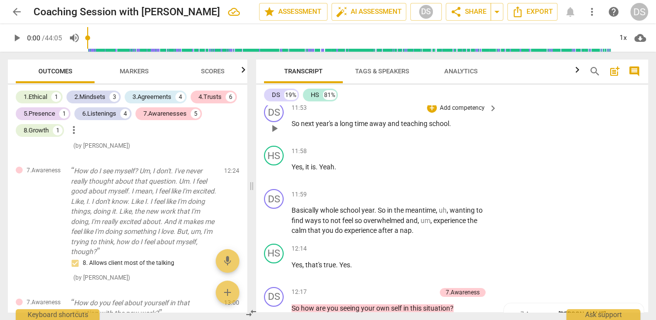
scroll to position [3703, 0]
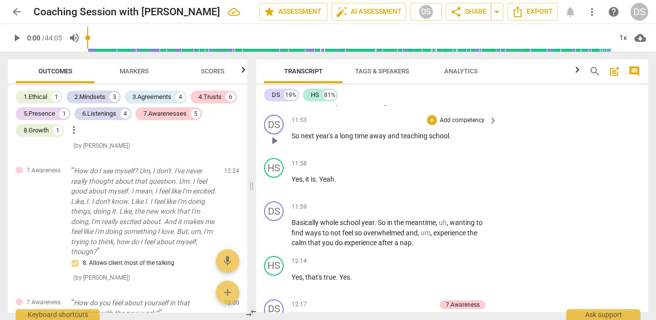
click at [460, 125] on p "Add competency" at bounding box center [462, 120] width 47 height 9
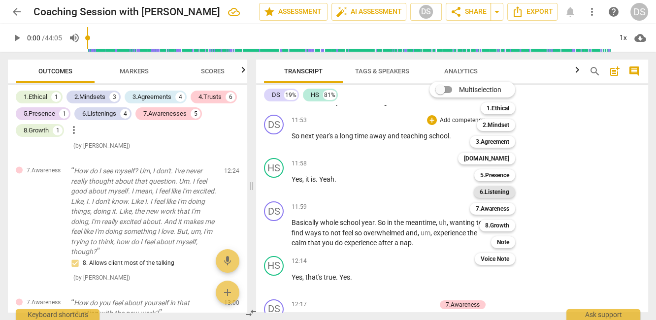
click at [487, 192] on b "6.Listening" at bounding box center [495, 192] width 30 height 12
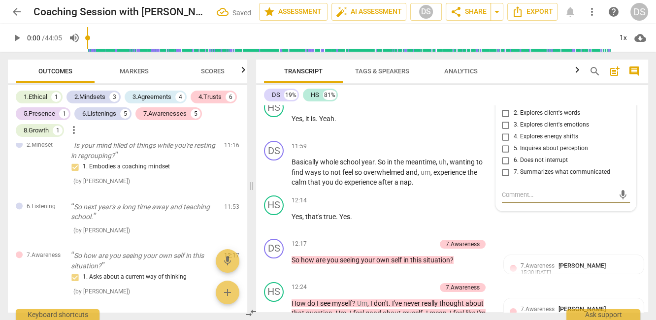
scroll to position [3771, 0]
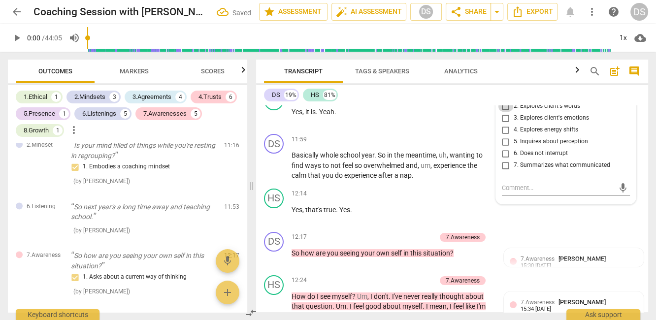
click at [502, 112] on input "2. Explores client's words" at bounding box center [506, 107] width 16 height 12
checkbox input "true"
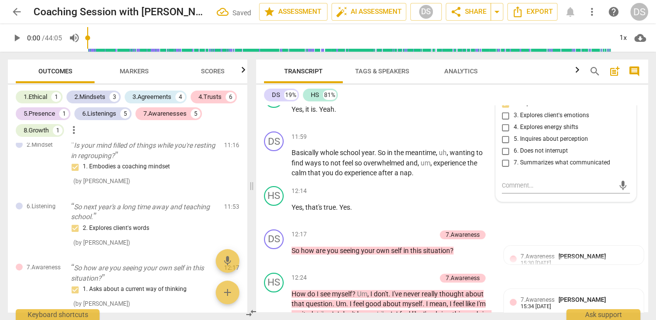
scroll to position [3772, 0]
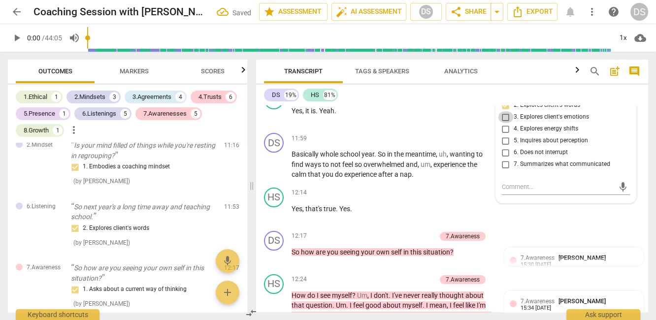
click at [504, 123] on input "3. Explores client's emotions" at bounding box center [506, 117] width 16 height 12
checkbox input "true"
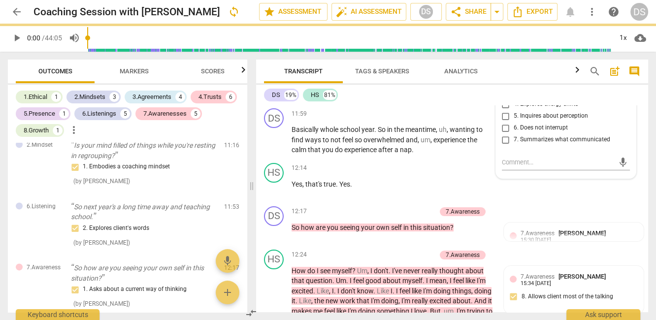
scroll to position [3788, 0]
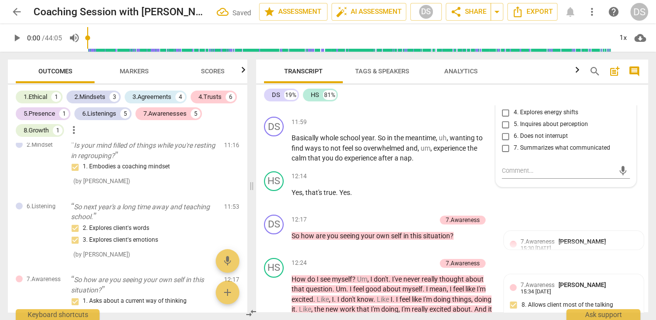
click at [506, 131] on input "5. Inquires about perception" at bounding box center [506, 125] width 16 height 12
checkbox input "true"
click at [506, 107] on input "3. Explores client's emotions" at bounding box center [506, 101] width 16 height 12
checkbox input "true"
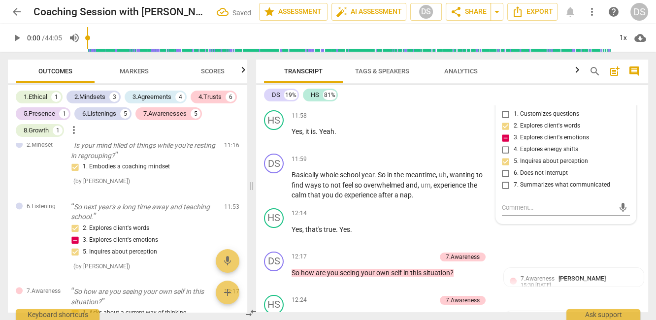
scroll to position [3770, 0]
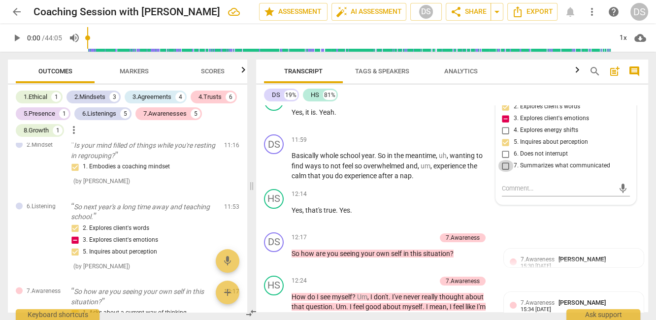
click at [506, 172] on input "7. Summarizes what communicated" at bounding box center [506, 166] width 16 height 12
checkbox input "true"
click at [574, 123] on span "3. Explores client's emotions" at bounding box center [551, 118] width 75 height 9
click at [514, 125] on input "3. Explores client's emotions" at bounding box center [506, 119] width 16 height 12
checkbox input "false"
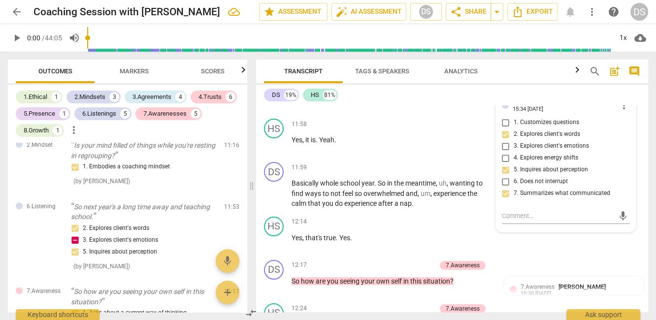
scroll to position [3742, 0]
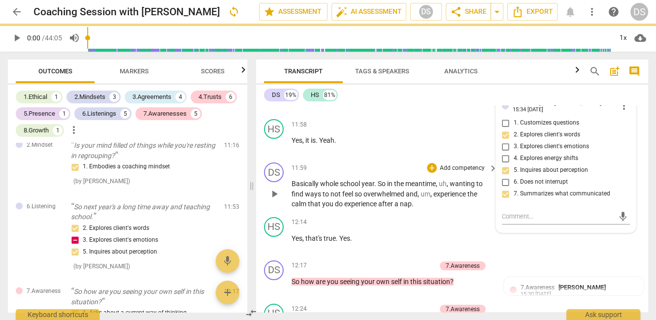
click at [391, 188] on span "in" at bounding box center [390, 184] width 7 height 8
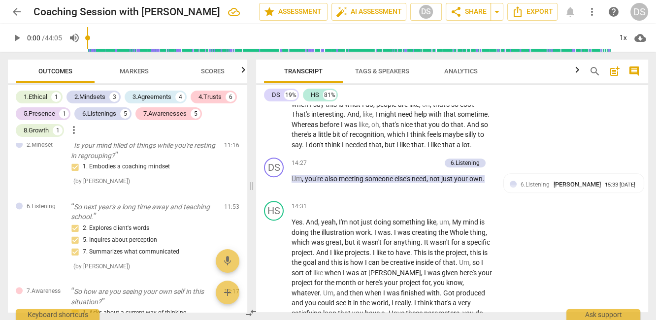
scroll to position [4216, 0]
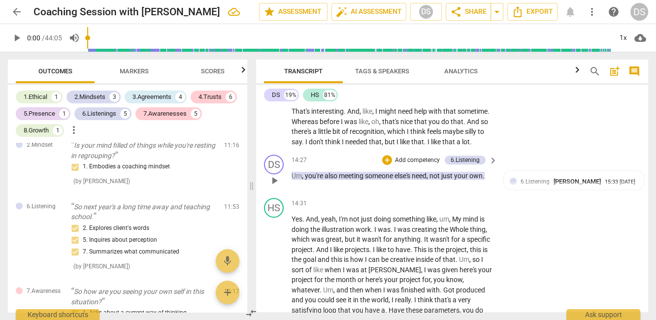
click at [487, 167] on span "keyboard_arrow_right" at bounding box center [493, 161] width 12 height 12
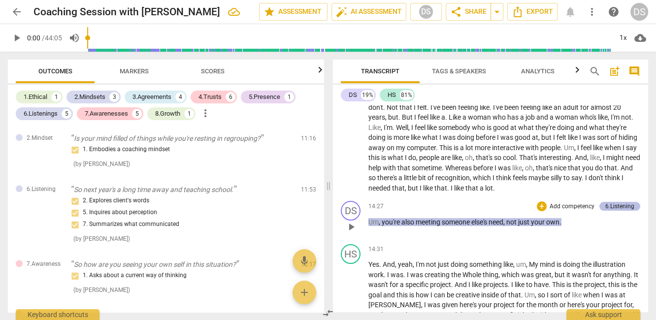
click at [615, 202] on div "6.Listening" at bounding box center [620, 206] width 29 height 9
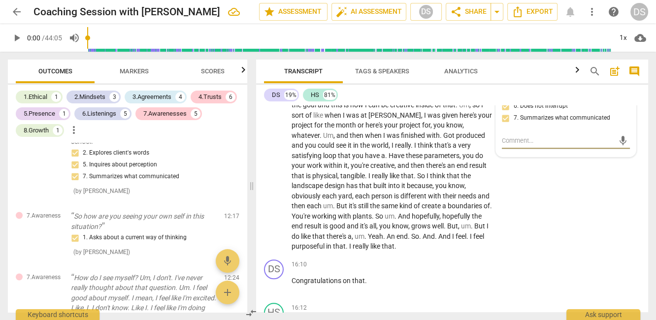
scroll to position [1550, 0]
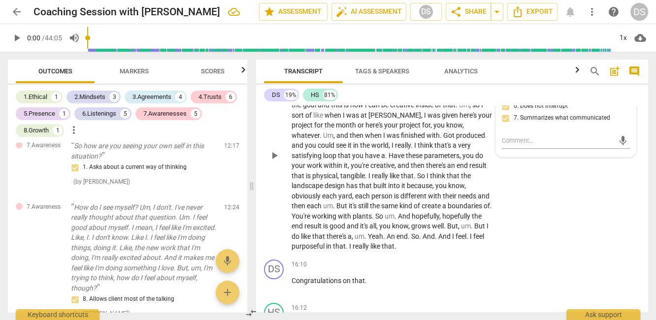
click at [316, 243] on p "Yes . And , yeah , I'm not just doing something like , um , My mind is doing th…" at bounding box center [392, 156] width 201 height 192
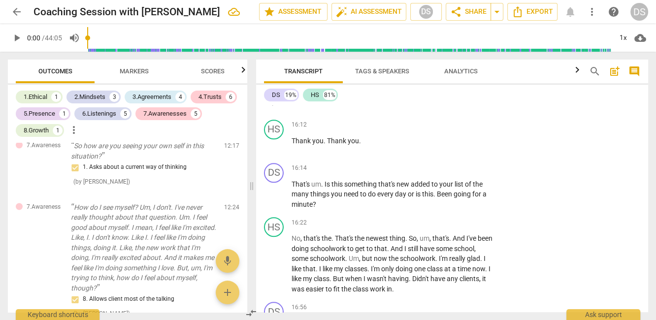
scroll to position [4560, 0]
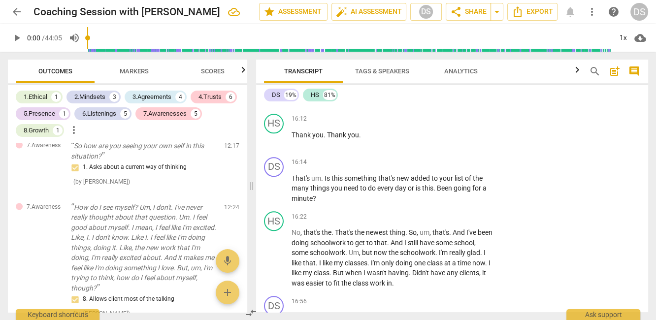
click at [471, 80] on p "Add competency" at bounding box center [462, 75] width 47 height 9
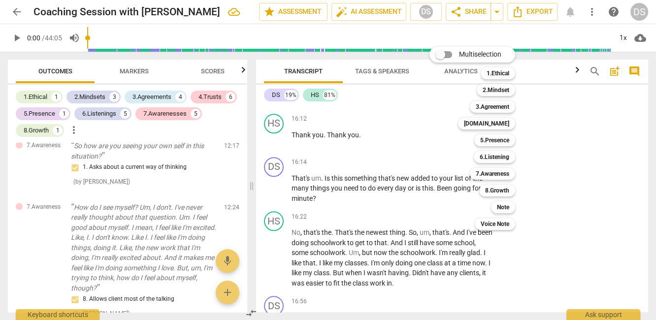
click at [143, 68] on div at bounding box center [328, 160] width 656 height 320
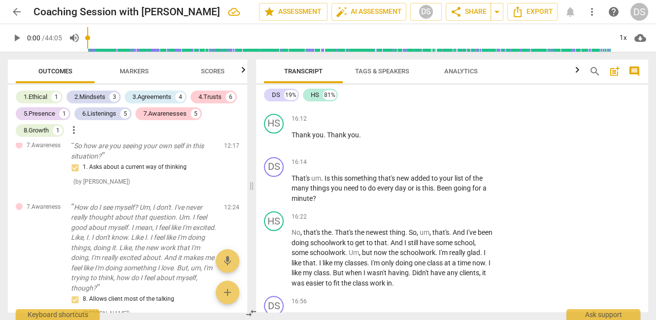
click at [130, 69] on span "Markers" at bounding box center [134, 71] width 29 height 7
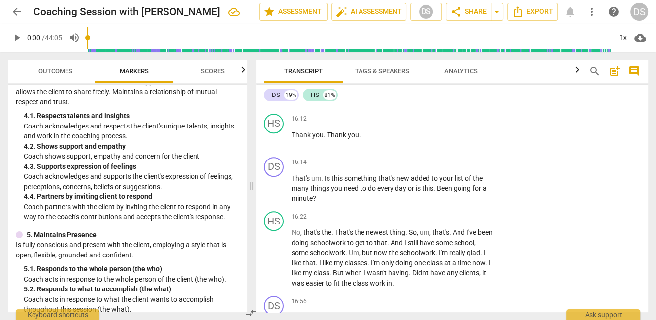
scroll to position [389, 0]
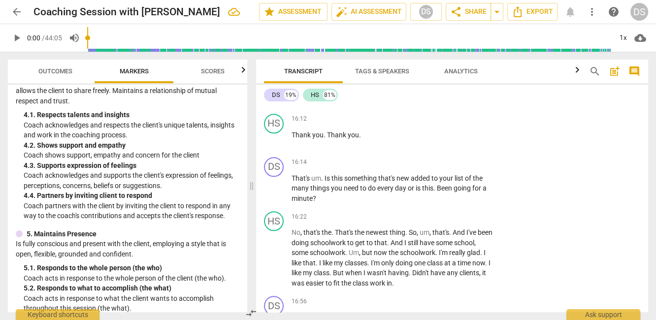
click at [164, 159] on p "Coach shows support, empathy and concern for the client" at bounding box center [132, 155] width 216 height 10
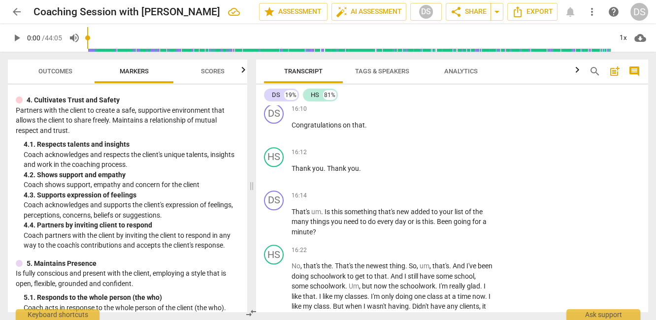
scroll to position [4529, 0]
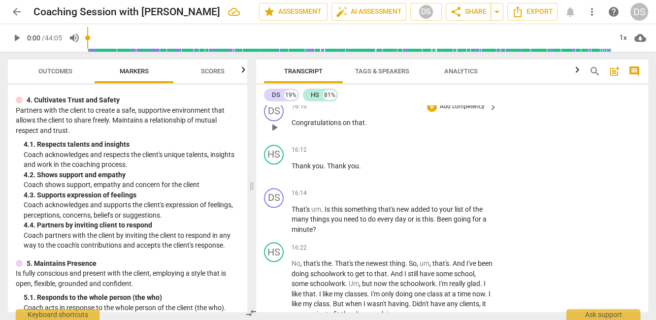
click at [481, 111] on p "Add competency" at bounding box center [462, 106] width 47 height 9
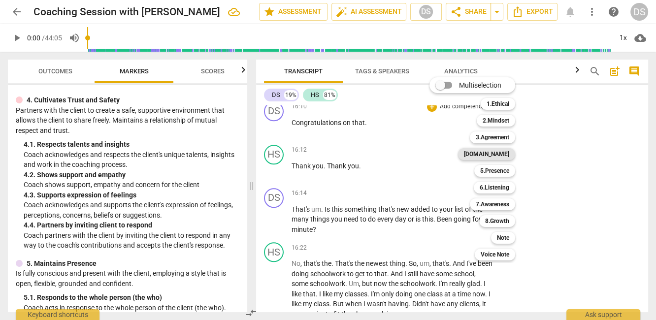
click at [503, 155] on b "[DOMAIN_NAME]" at bounding box center [486, 154] width 45 height 12
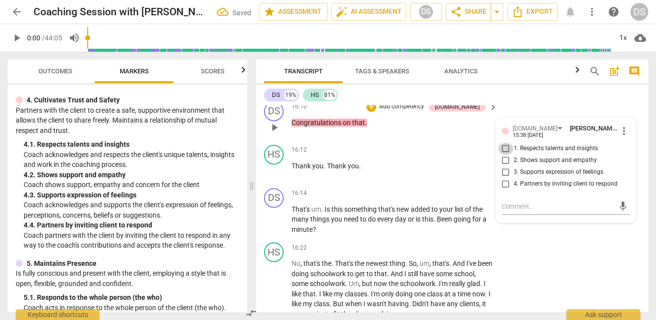
click at [504, 155] on input "1. Respects talents and insights" at bounding box center [506, 149] width 16 height 12
checkbox input "true"
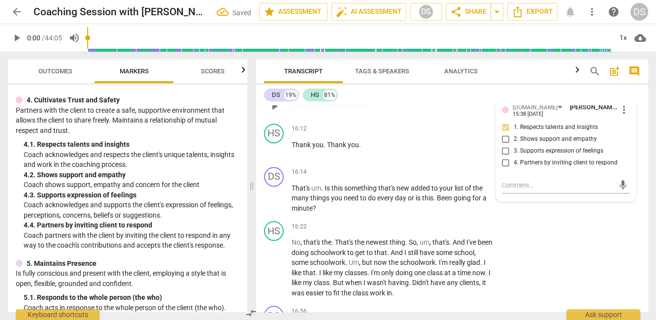
scroll to position [4550, 0]
click at [342, 149] on span "Thank" at bounding box center [337, 145] width 21 height 8
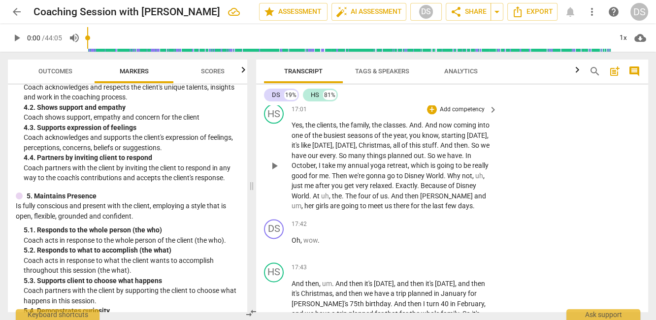
scroll to position [4884, 0]
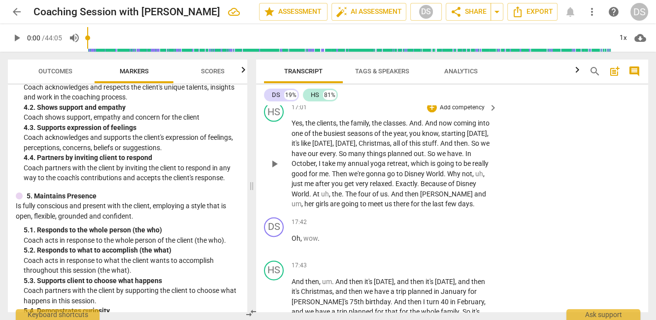
click at [341, 127] on span "the" at bounding box center [345, 123] width 11 height 8
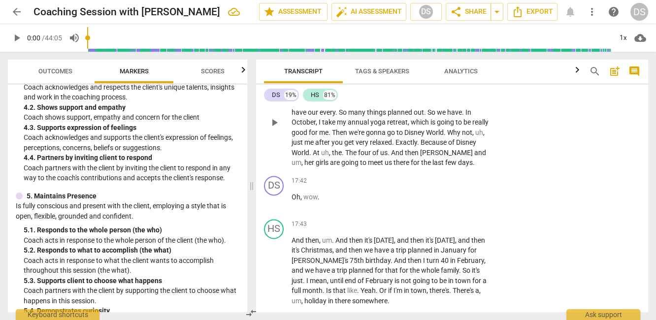
scroll to position [4926, 0]
click at [484, 71] on div "+ Add competency keyboard_arrow_right" at bounding box center [461, 65] width 73 height 11
click at [494, 72] on span "keyboard_arrow_right" at bounding box center [493, 66] width 12 height 12
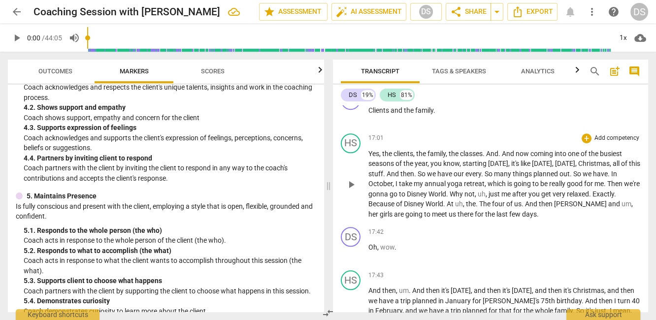
scroll to position [4421, 0]
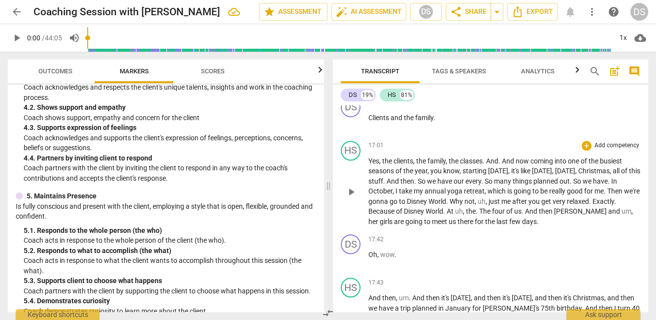
click at [602, 141] on p "Add competency" at bounding box center [617, 145] width 47 height 9
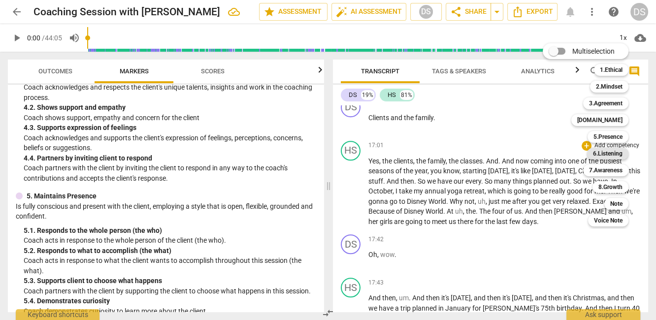
click at [608, 153] on b "6.Listening" at bounding box center [608, 154] width 30 height 12
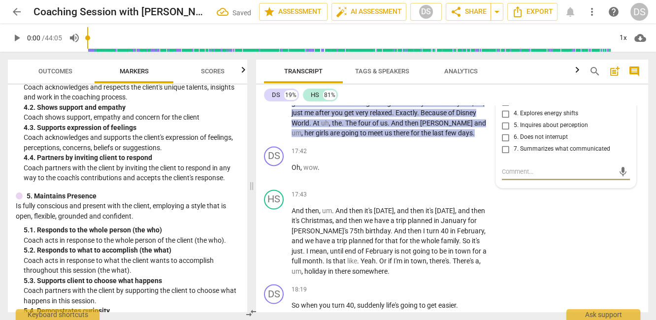
scroll to position [4958, 0]
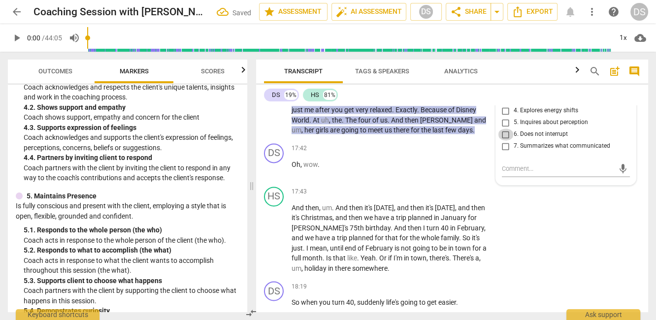
click at [504, 140] on input "6. Does not interrupt" at bounding box center [506, 135] width 16 height 12
checkbox input "true"
click at [308, 84] on span "have" at bounding box center [300, 80] width 16 height 8
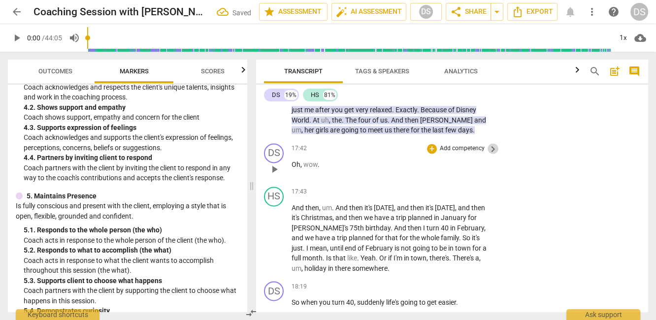
click at [487, 155] on span "keyboard_arrow_right" at bounding box center [493, 149] width 12 height 12
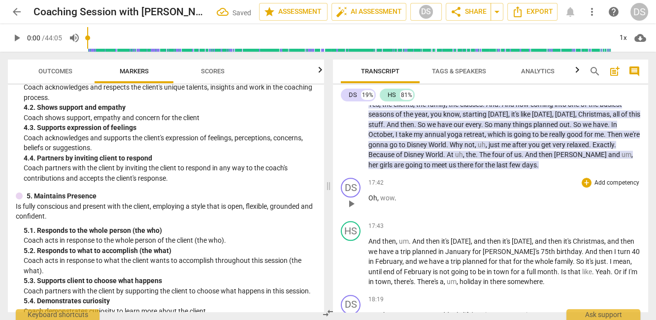
scroll to position [4476, 0]
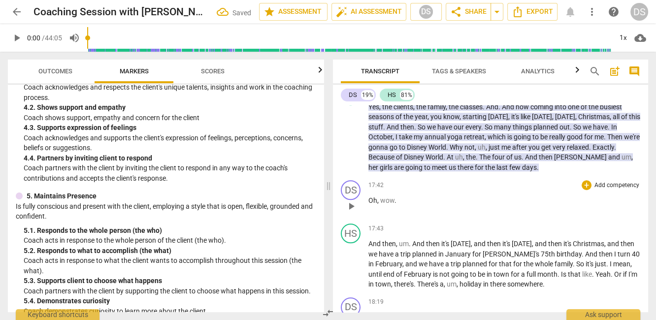
click at [594, 196] on p "Oh , wow ." at bounding box center [505, 201] width 272 height 10
click at [599, 181] on p "Add competency" at bounding box center [617, 185] width 47 height 9
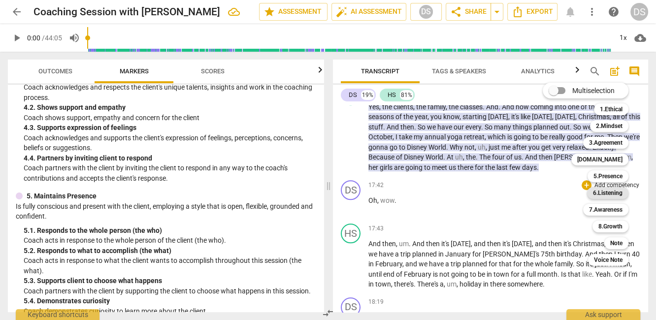
click at [601, 194] on b "6.Listening" at bounding box center [608, 193] width 30 height 12
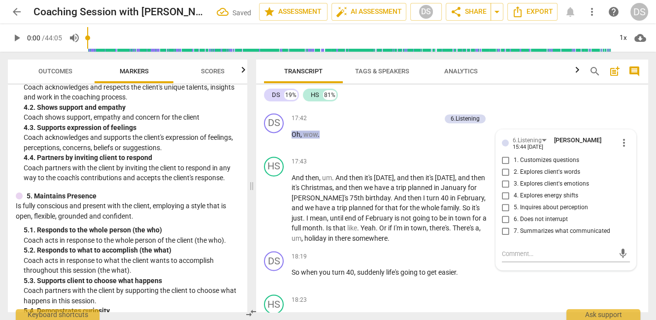
scroll to position [5104, 0]
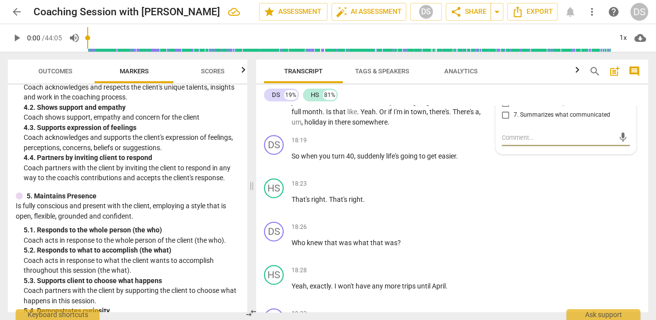
click at [458, 106] on span "town" at bounding box center [463, 102] width 17 height 8
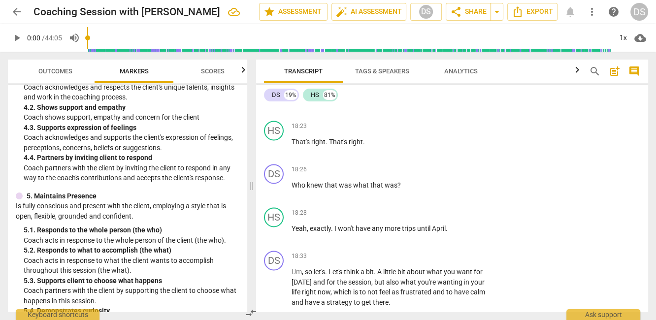
scroll to position [5161, 0]
click at [487, 90] on span "keyboard_arrow_right" at bounding box center [493, 84] width 12 height 12
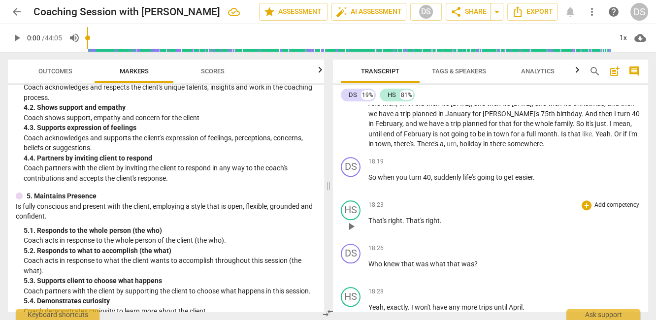
scroll to position [4604, 0]
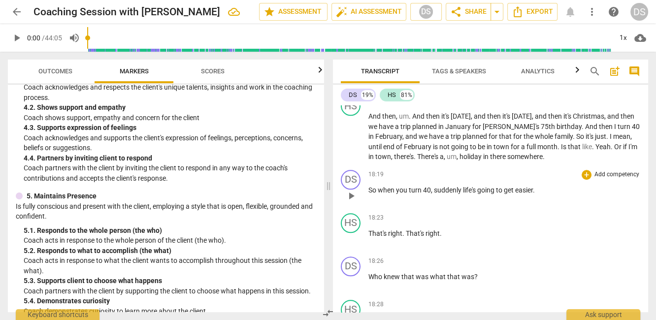
click at [609, 170] on p "Add competency" at bounding box center [617, 174] width 47 height 9
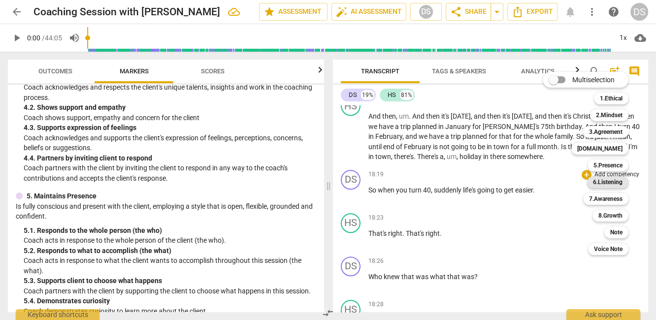
click at [607, 180] on b "6.Listening" at bounding box center [608, 182] width 30 height 12
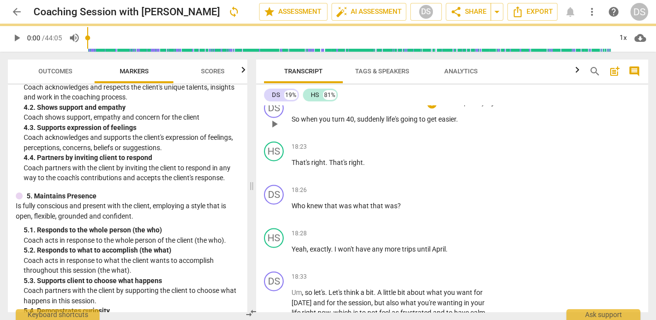
click at [471, 108] on p "Add competency" at bounding box center [462, 104] width 47 height 9
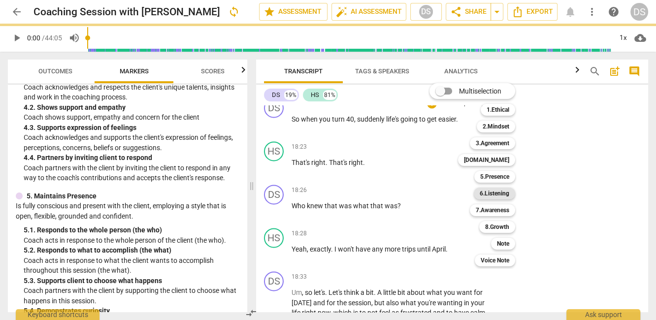
click at [495, 194] on b "6.Listening" at bounding box center [495, 194] width 30 height 12
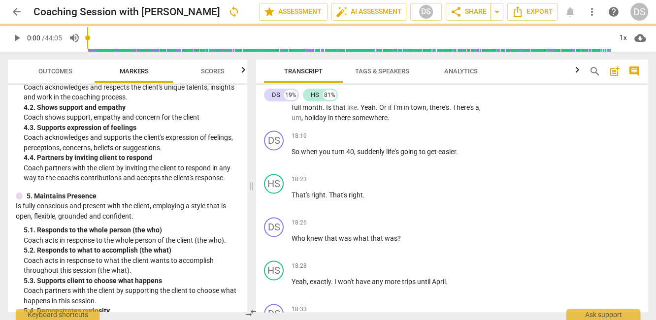
scroll to position [5110, 0]
click at [408, 165] on div "18:19 + Add competency keyboard_arrow_right So when you turn 40 , suddenly life…" at bounding box center [395, 147] width 207 height 35
click at [400, 155] on span "life's" at bounding box center [393, 151] width 14 height 8
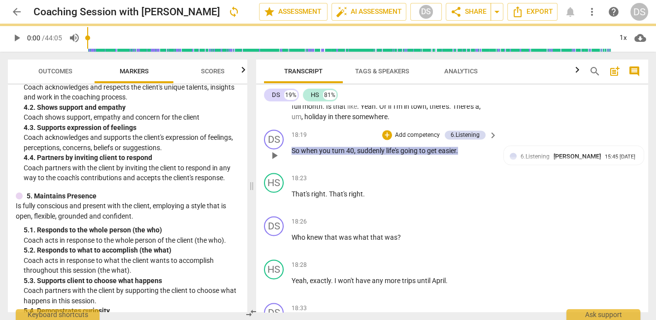
click at [474, 139] on div "6.Listening" at bounding box center [465, 135] width 29 height 9
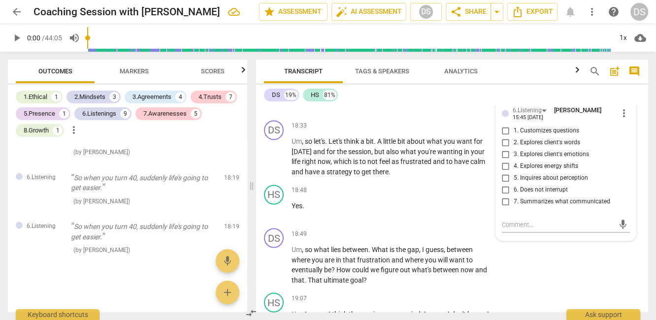
scroll to position [5293, 0]
click at [620, 119] on span "more_vert" at bounding box center [624, 113] width 12 height 12
click at [631, 202] on li "Delete" at bounding box center [631, 202] width 34 height 19
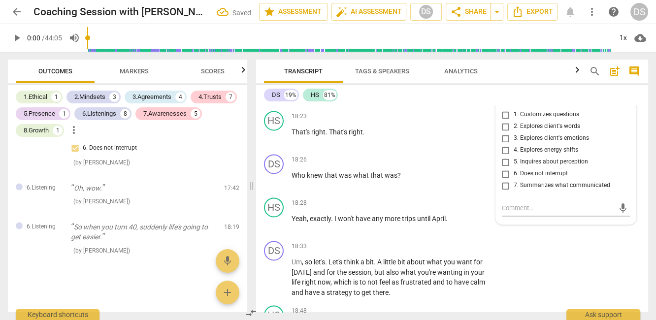
scroll to position [5172, 0]
click at [503, 120] on input "1. Customizes questions" at bounding box center [506, 114] width 16 height 12
checkbox input "true"
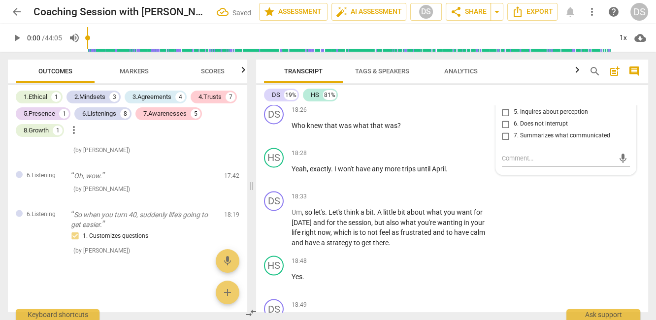
scroll to position [5226, 0]
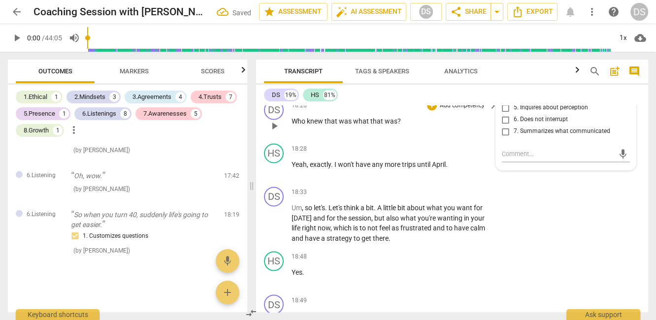
click at [361, 125] on span "what" at bounding box center [361, 121] width 17 height 8
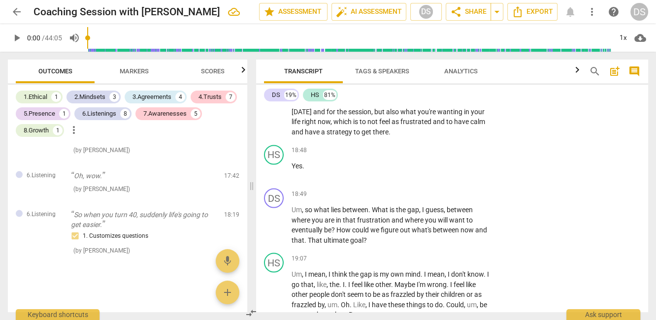
scroll to position [5337, 0]
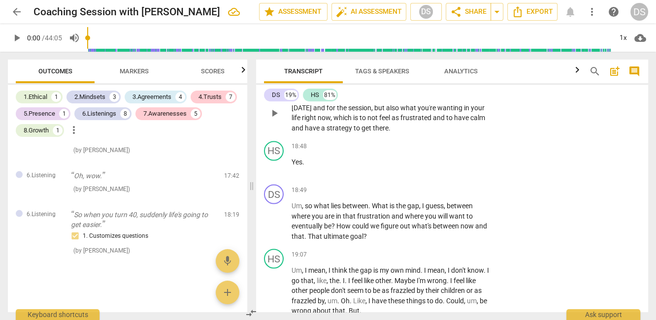
click at [340, 112] on span "the" at bounding box center [342, 108] width 11 height 8
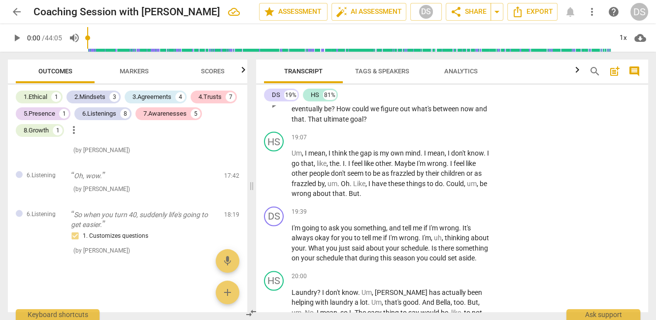
scroll to position [5456, 0]
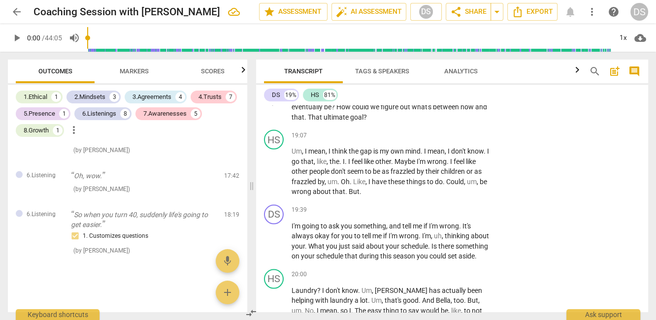
click at [338, 101] on span "in" at bounding box center [339, 97] width 7 height 8
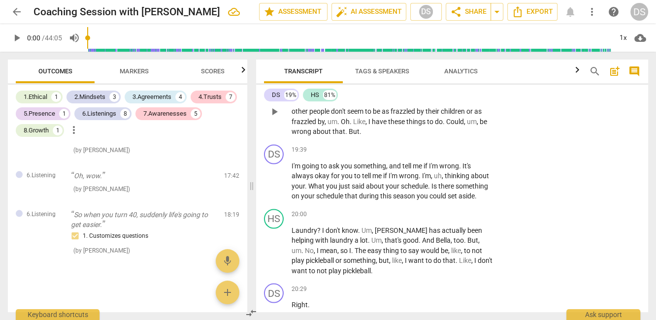
scroll to position [5505, 0]
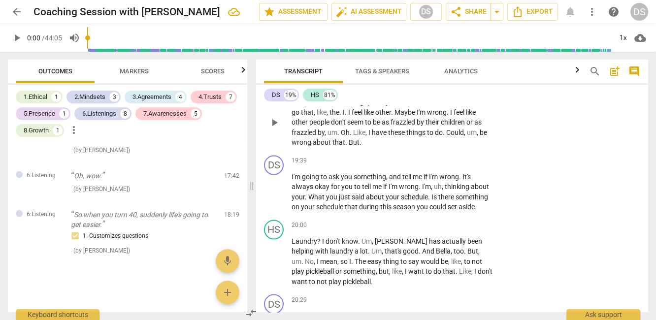
click at [346, 105] on span "think" at bounding box center [340, 102] width 17 height 8
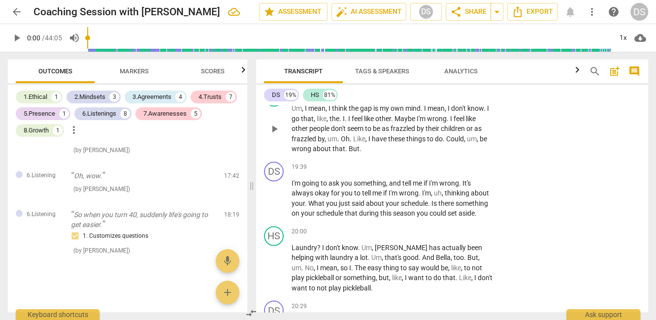
scroll to position [5494, 0]
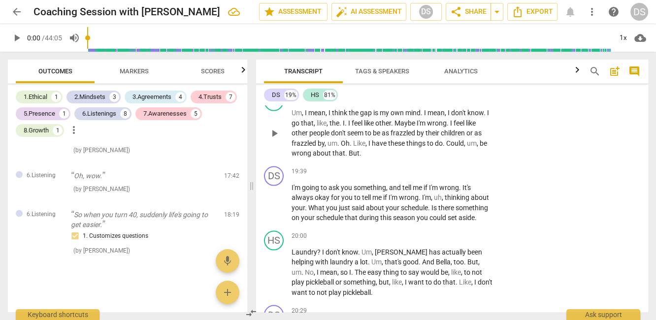
click at [395, 127] on span "." at bounding box center [392, 123] width 3 height 8
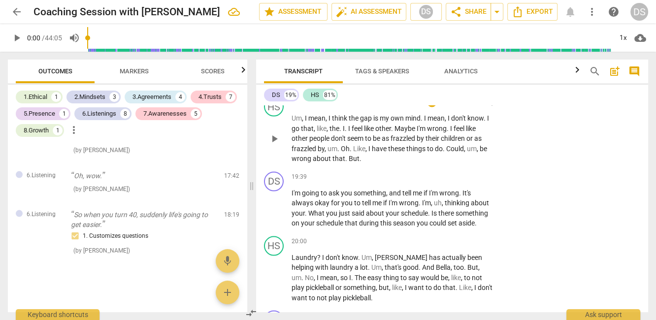
scroll to position [5486, 0]
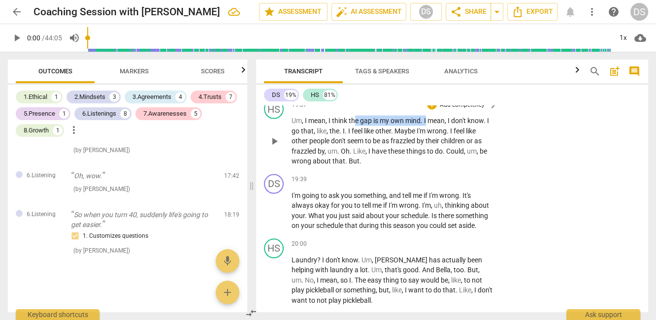
drag, startPoint x: 357, startPoint y: 189, endPoint x: 421, endPoint y: 188, distance: 64.1
click at [425, 166] on p "Um , I mean , I think the gap is my own mind . I mean , I don't know . I go tha…" at bounding box center [392, 140] width 201 height 51
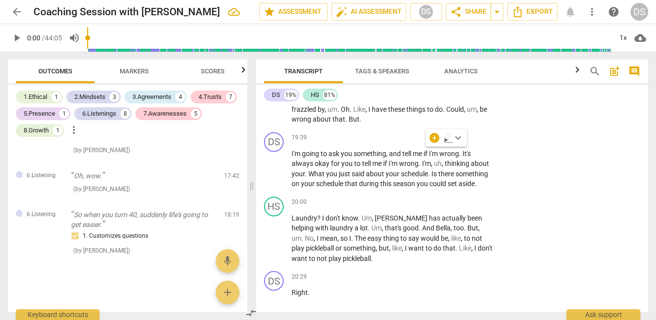
scroll to position [5526, 0]
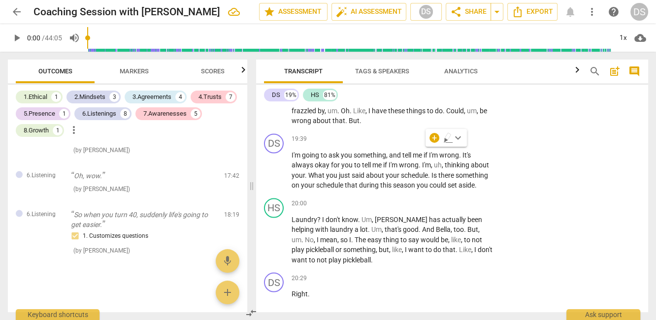
click at [338, 115] on span "." at bounding box center [339, 111] width 3 height 8
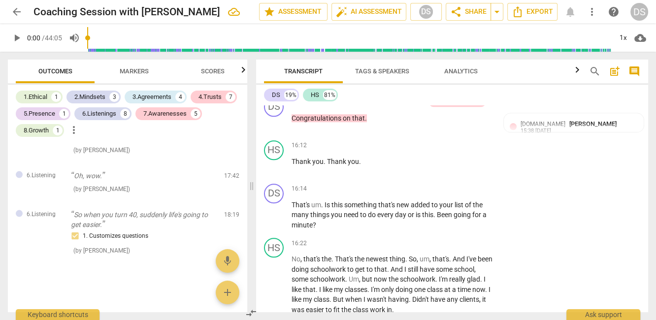
scroll to position [4530, 0]
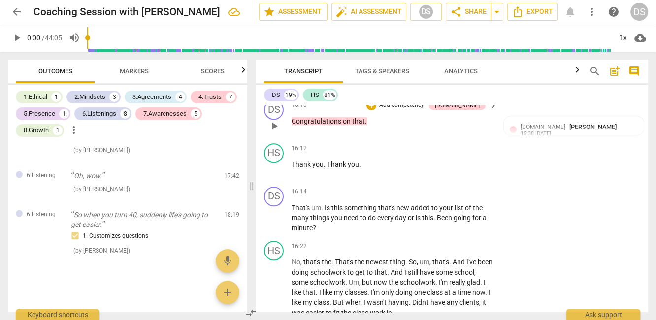
click at [418, 110] on p "Add competency" at bounding box center [401, 105] width 47 height 9
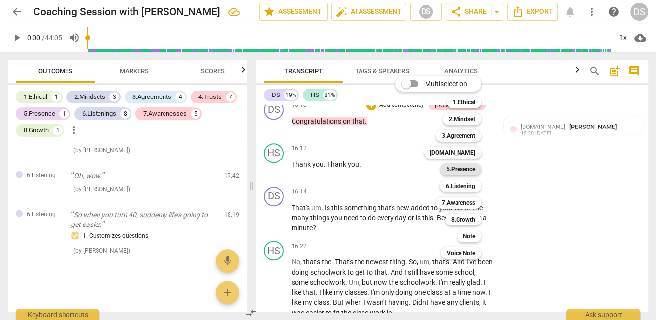
click at [460, 167] on b "5.Presence" at bounding box center [460, 170] width 29 height 12
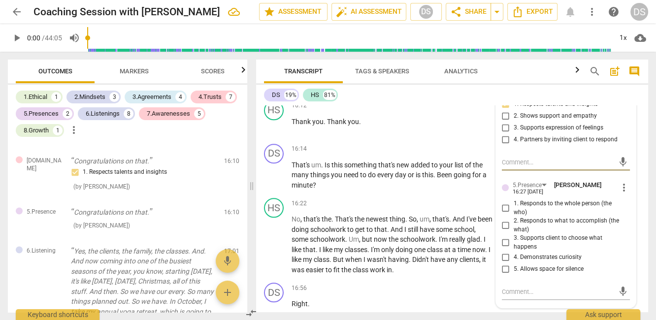
scroll to position [4566, 0]
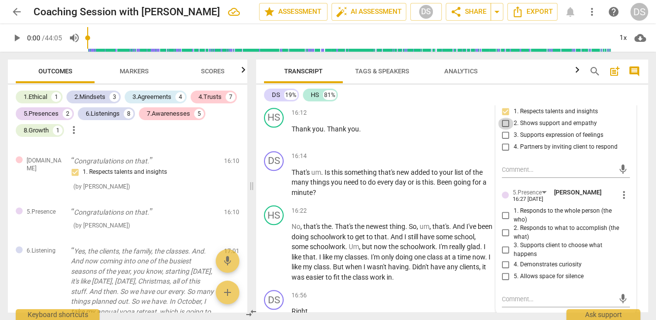
click at [504, 130] on input "2. Shows support and empathy" at bounding box center [506, 124] width 16 height 12
checkbox input "true"
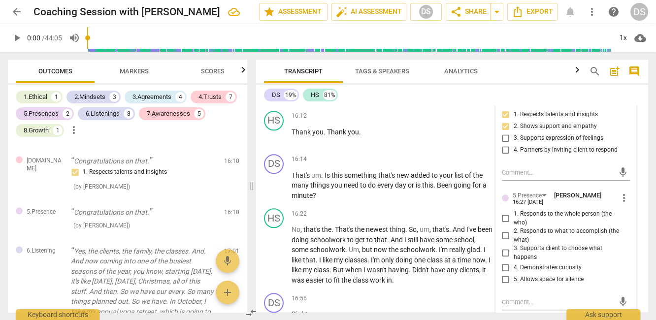
scroll to position [4562, 0]
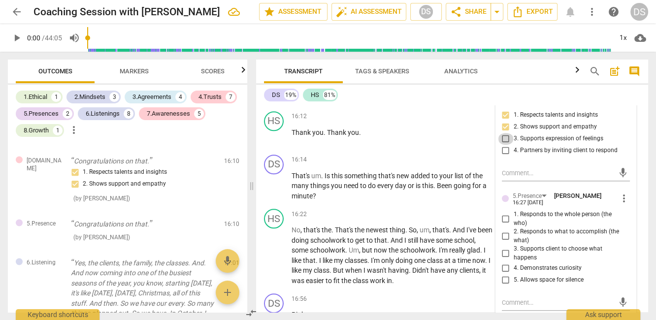
click at [504, 145] on input "3. Supports expression of feelings" at bounding box center [506, 139] width 16 height 12
checkbox input "true"
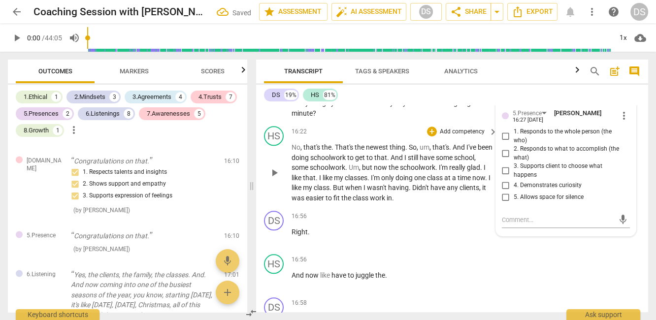
scroll to position [4654, 0]
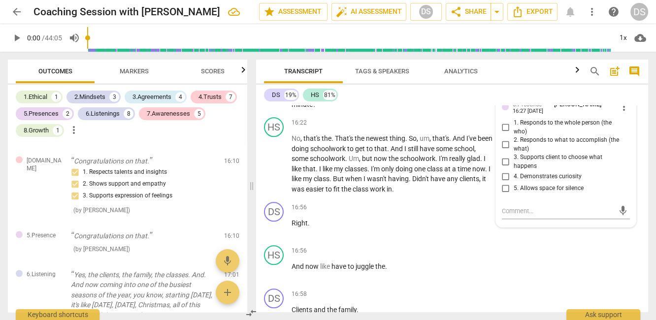
click at [380, 98] on span "every" at bounding box center [386, 94] width 18 height 8
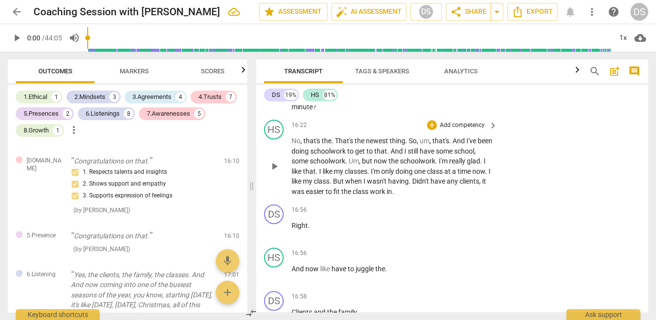
scroll to position [4652, 0]
